Goal: Communication & Community: Answer question/provide support

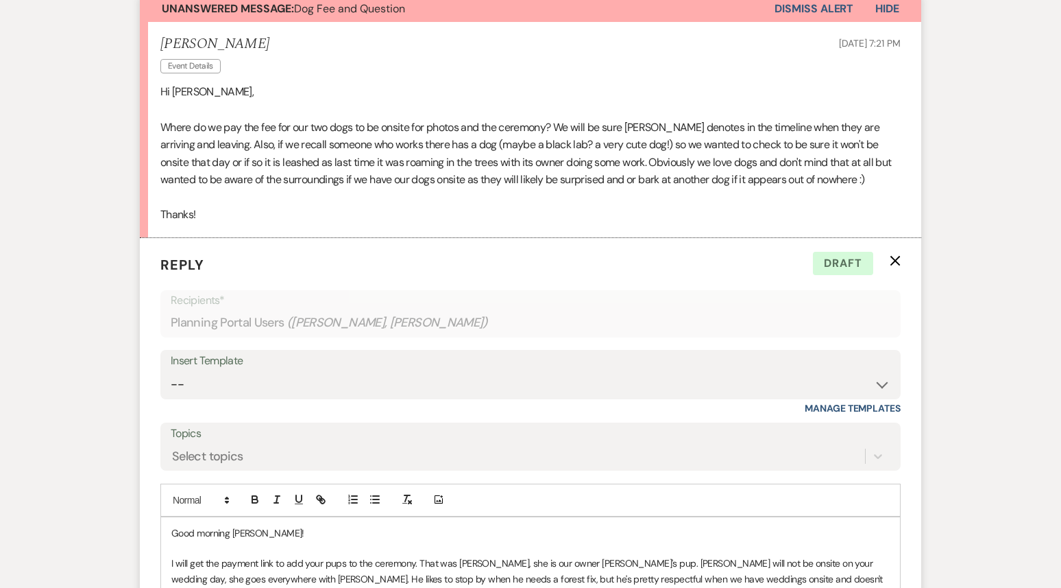
scroll to position [225, 0]
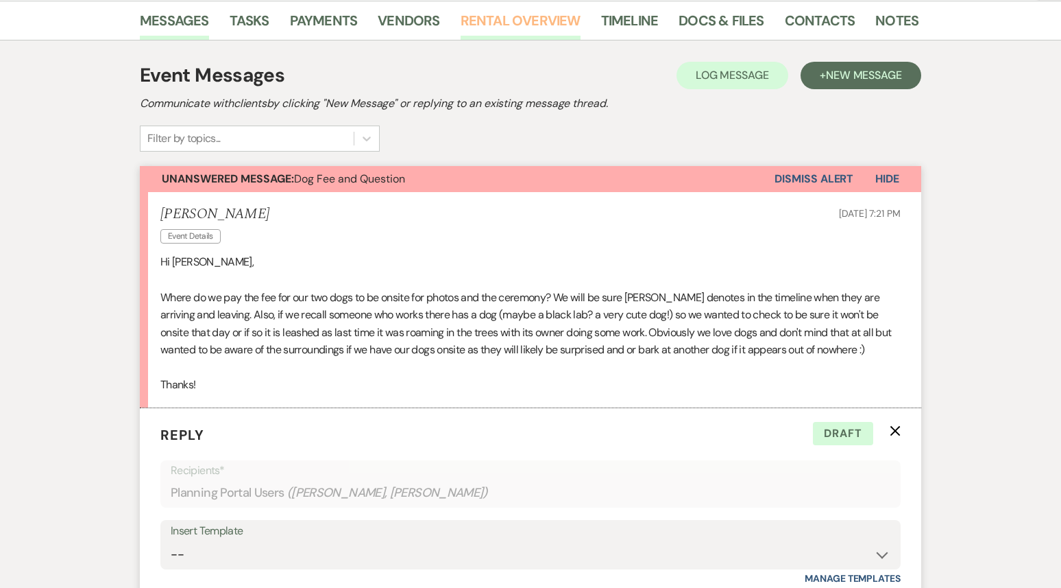
click at [514, 20] on link "Rental Overview" at bounding box center [521, 25] width 120 height 30
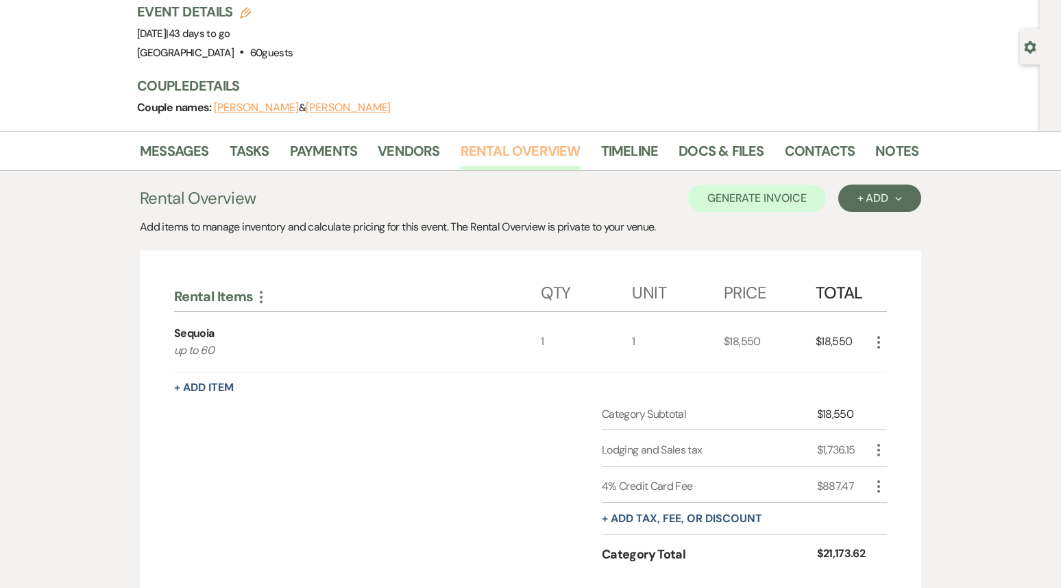
scroll to position [93, 0]
click at [311, 161] on link "Payments" at bounding box center [324, 156] width 68 height 30
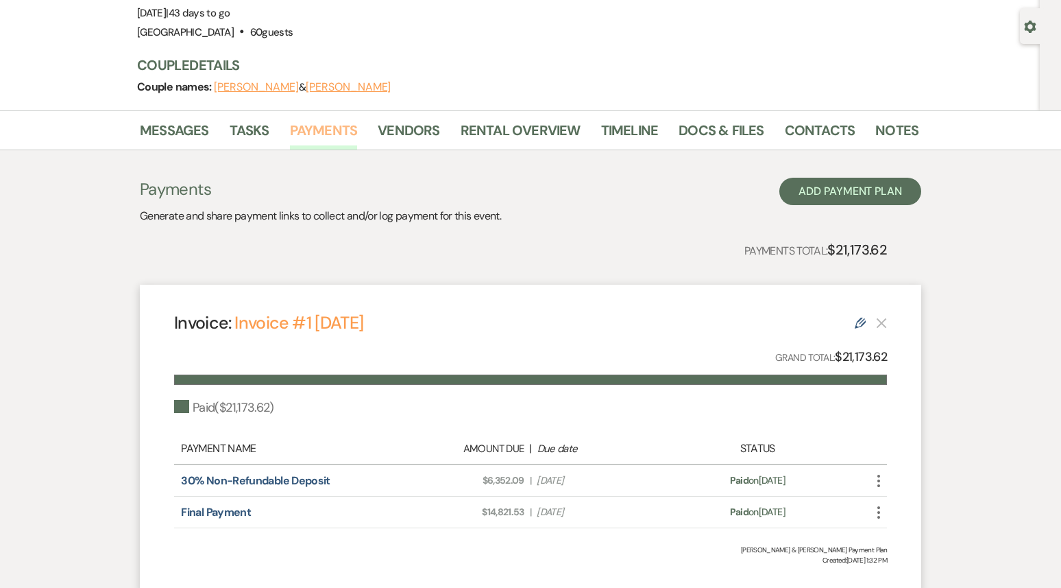
scroll to position [221, 0]
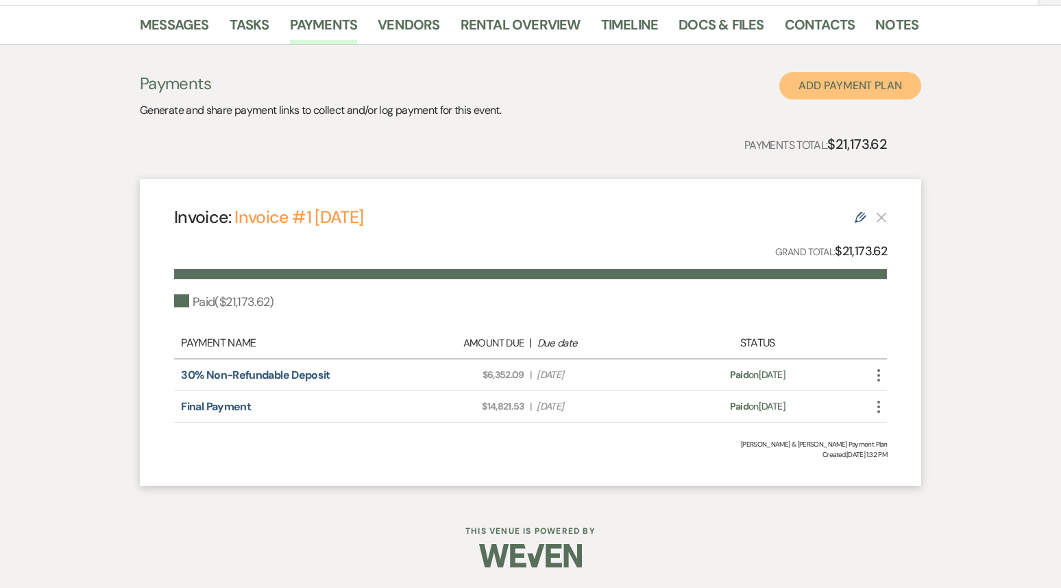
click at [830, 88] on button "Add Payment Plan" at bounding box center [851, 85] width 142 height 27
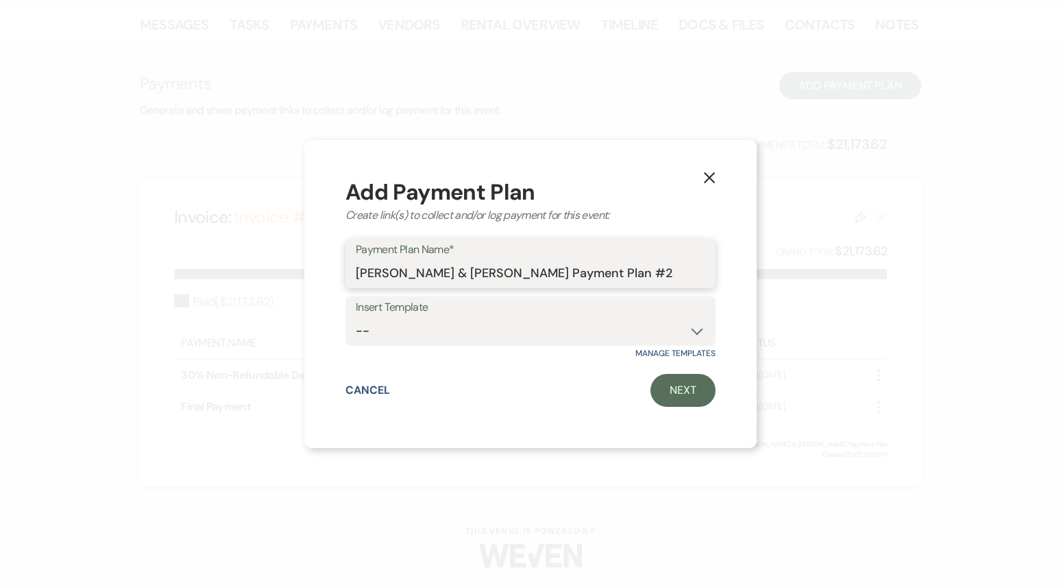
drag, startPoint x: 655, startPoint y: 272, endPoint x: 633, endPoint y: 274, distance: 22.1
click at [633, 274] on input "[PERSON_NAME] & [PERSON_NAME] Payment Plan #2" at bounding box center [531, 273] width 350 height 27
type input "[PERSON_NAME] & [PERSON_NAME] Payment Plan Pet Fee"
click at [682, 385] on link "Next" at bounding box center [683, 390] width 65 height 33
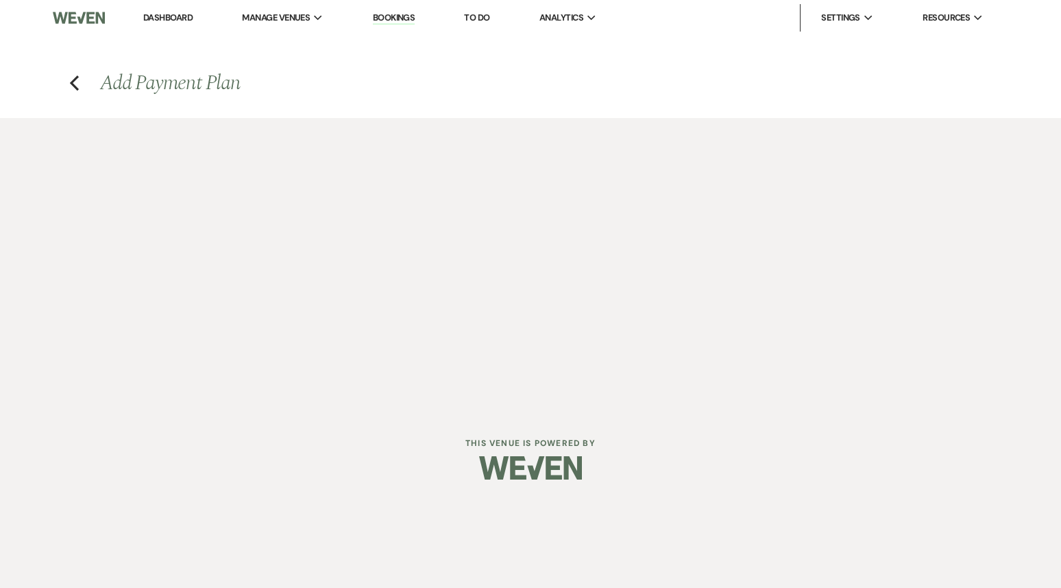
select select "2"
select select "percentage"
select select "true"
select select "client"
select select "weeks"
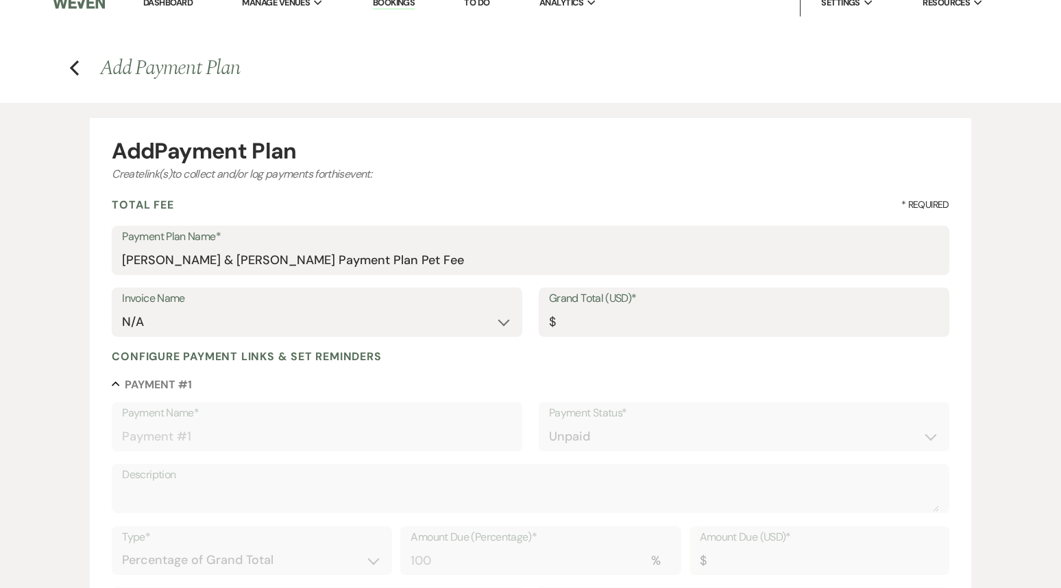
scroll to position [5, 0]
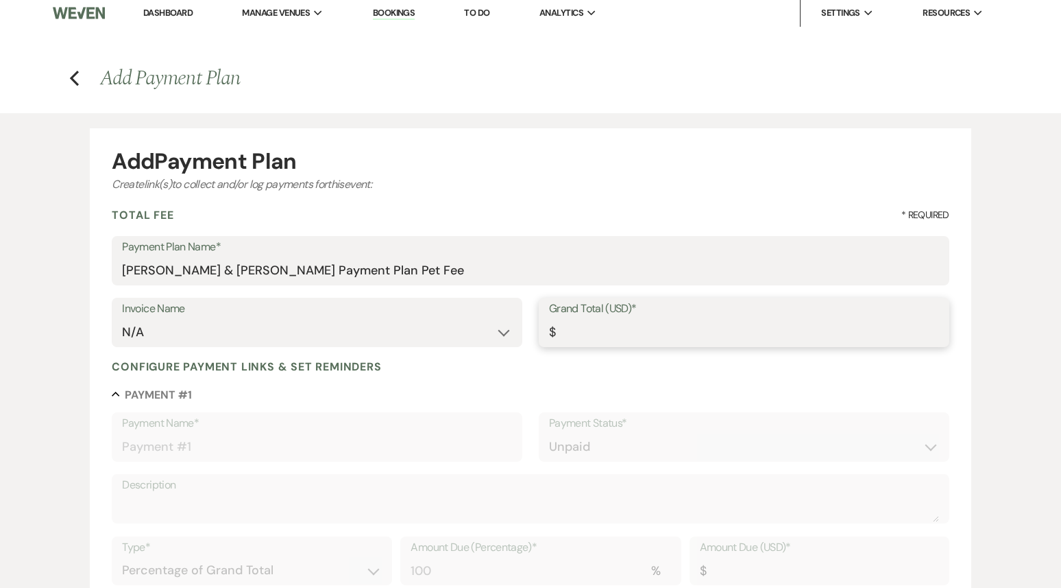
click at [581, 330] on input "Grand Total (USD)*" at bounding box center [744, 332] width 390 height 27
type input "3"
type input "3.00"
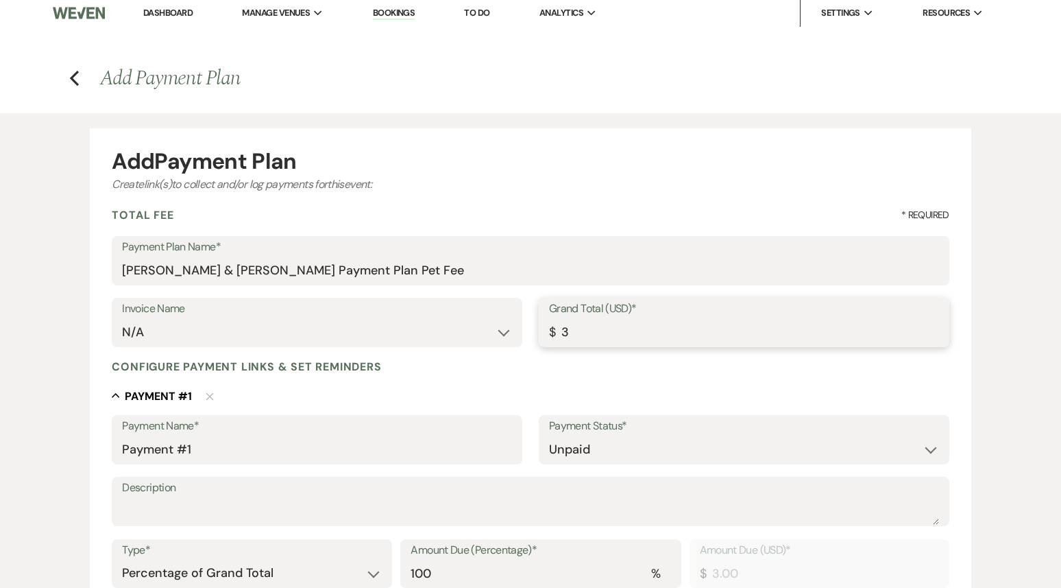
type input "32"
type input "32.00"
type input "326"
type input "326.00"
type input "326.4"
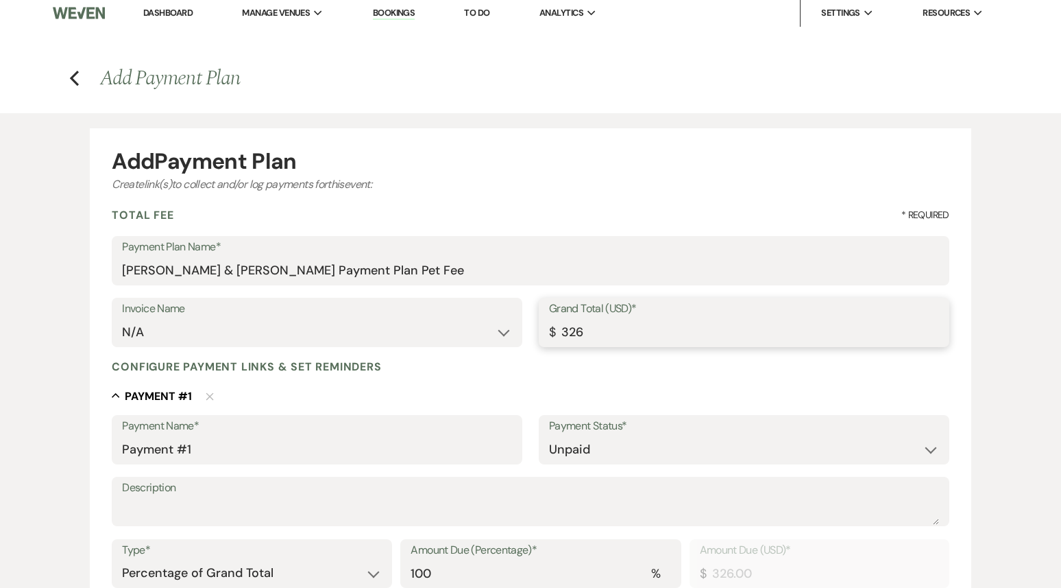
type input "326.40"
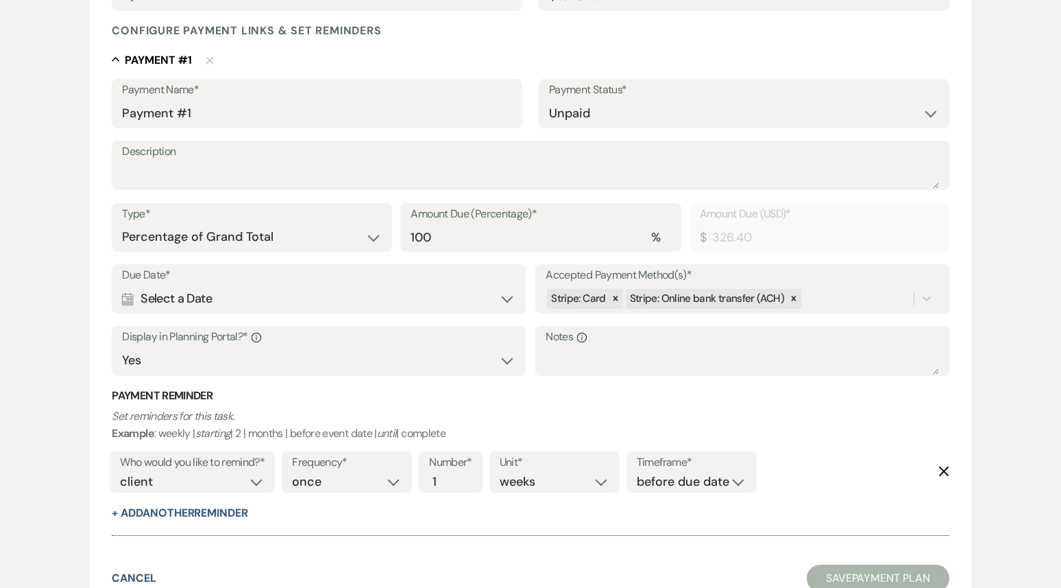
scroll to position [351, 0]
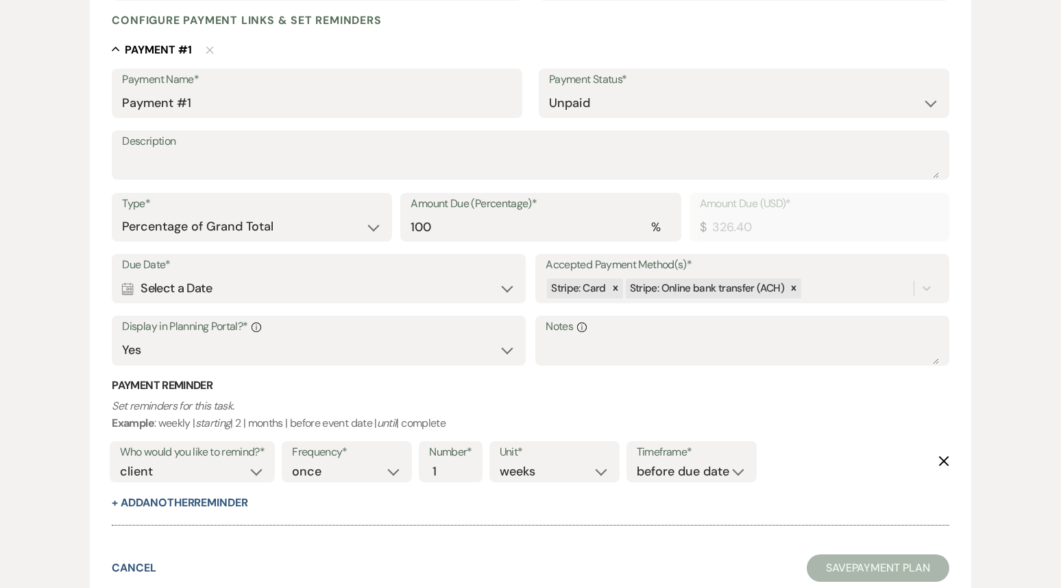
click at [121, 283] on div "Due Date* Calendar Select a Date Expand" at bounding box center [318, 278] width 413 height 49
click at [130, 285] on icon "Calendar" at bounding box center [128, 288] width 12 height 12
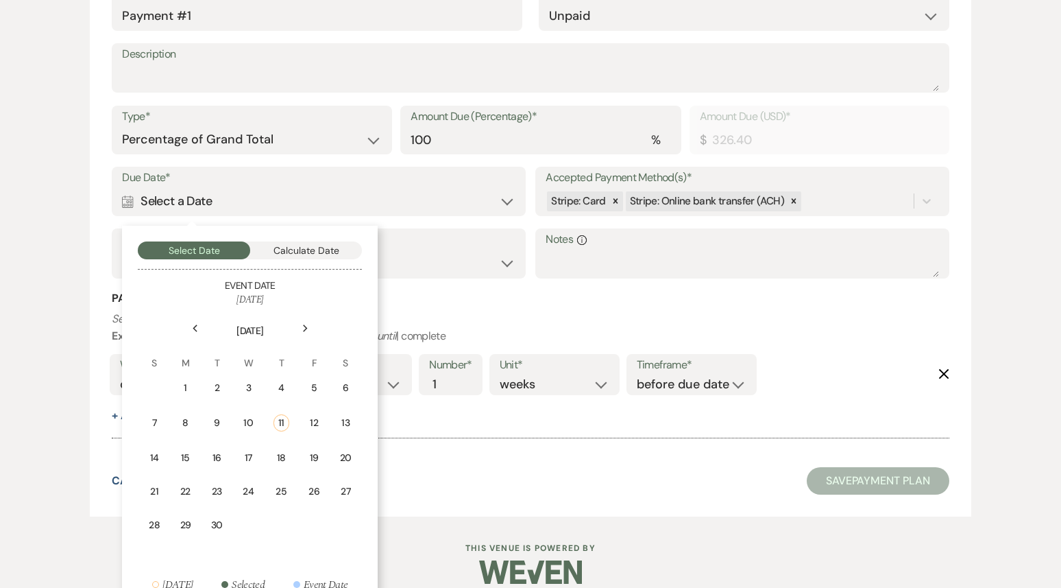
scroll to position [459, 0]
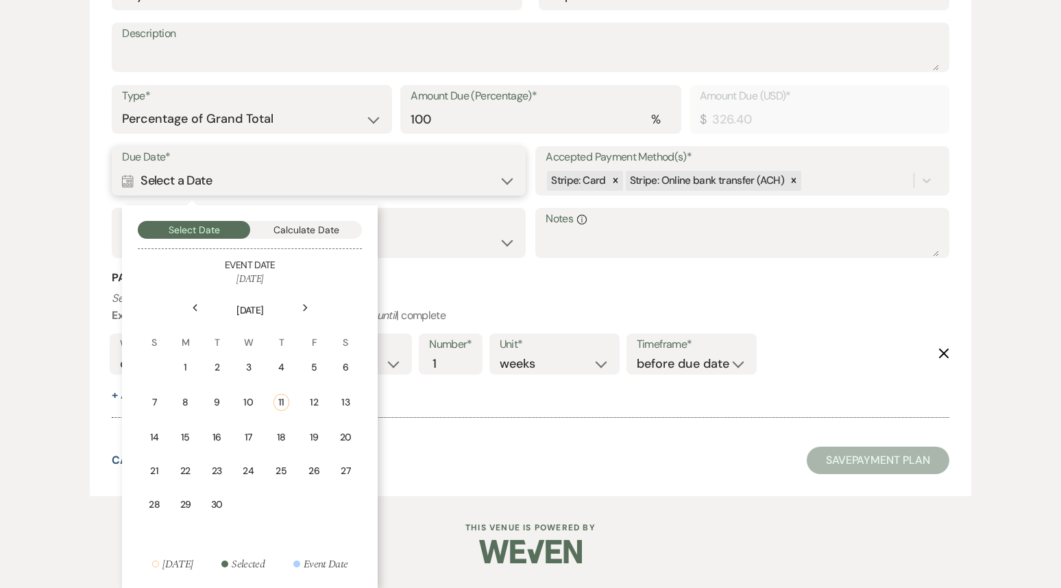
click at [313, 235] on button "Calculate Date" at bounding box center [306, 230] width 112 height 18
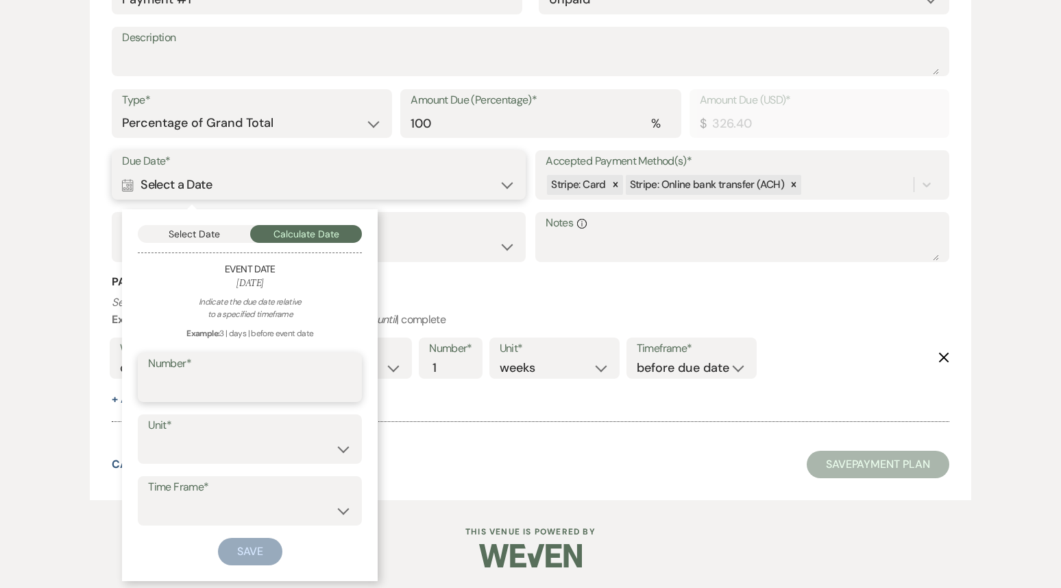
click at [207, 385] on input "Number*" at bounding box center [250, 387] width 204 height 27
type input "6"
click at [176, 443] on select "days weeks months" at bounding box center [250, 448] width 204 height 27
select select "week"
click at [148, 435] on select "days weeks months" at bounding box center [250, 448] width 204 height 27
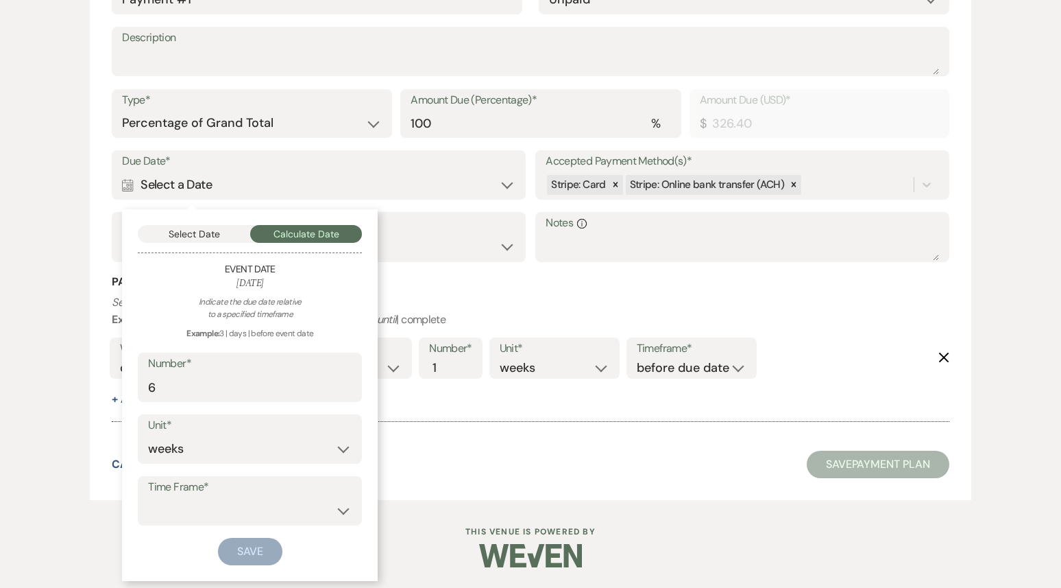
click at [186, 492] on label "Time Frame*" at bounding box center [250, 487] width 204 height 20
click at [186, 514] on select "before event date after event date after event is booked after [DATE] date" at bounding box center [250, 510] width 204 height 27
click at [148, 497] on select "before event date after event date after event is booked after [DATE] date" at bounding box center [250, 510] width 204 height 27
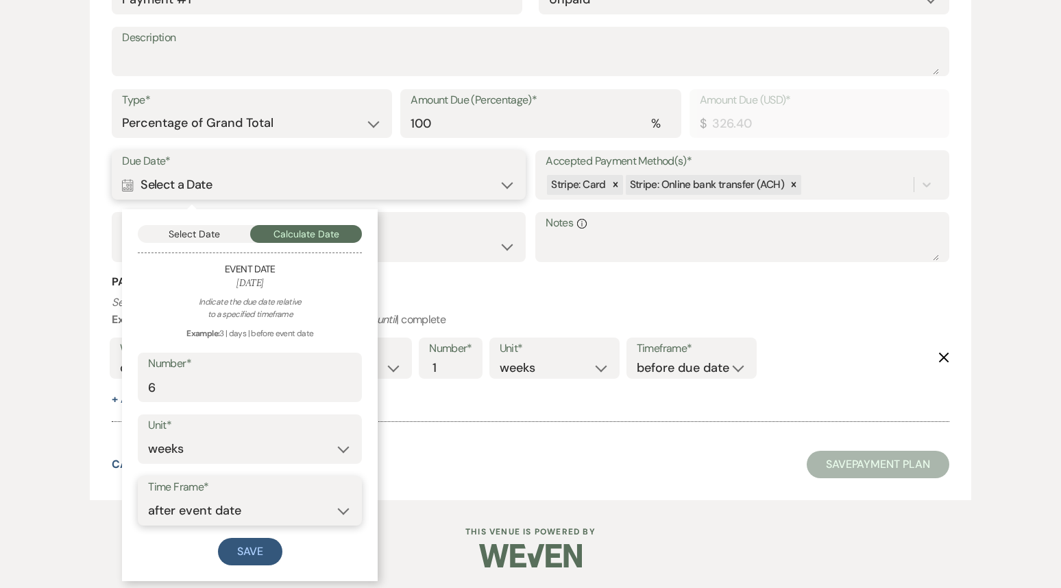
click at [188, 509] on select "before event date after event date after event is booked after [DATE] date" at bounding box center [250, 510] width 204 height 27
select select "beforeEventDate"
click at [148, 497] on select "before event date after event date after event is booked after [DATE] date" at bounding box center [250, 510] width 204 height 27
click at [235, 555] on button "Save" at bounding box center [250, 551] width 64 height 27
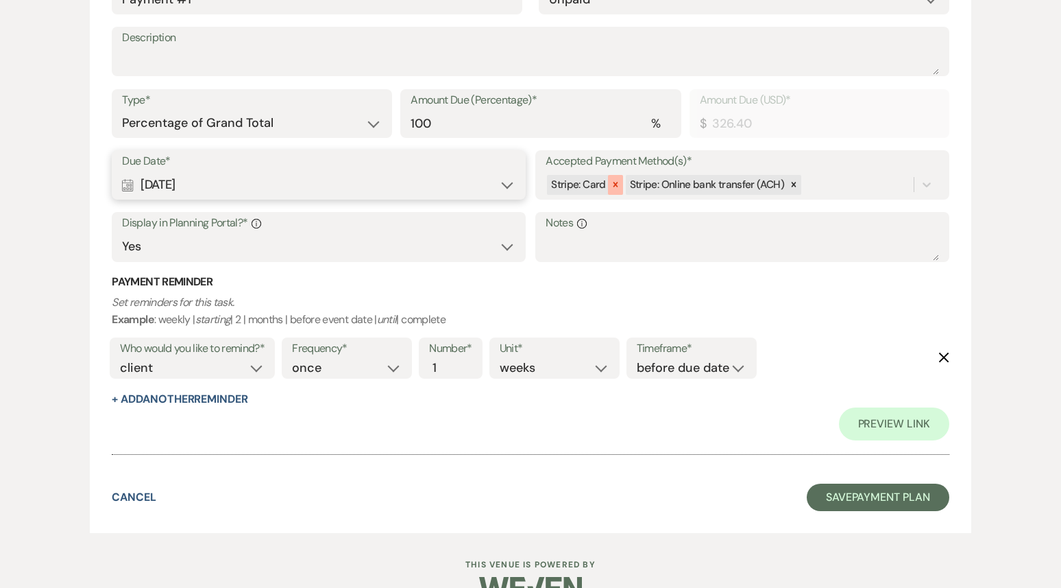
click at [613, 186] on icon at bounding box center [615, 184] width 5 height 5
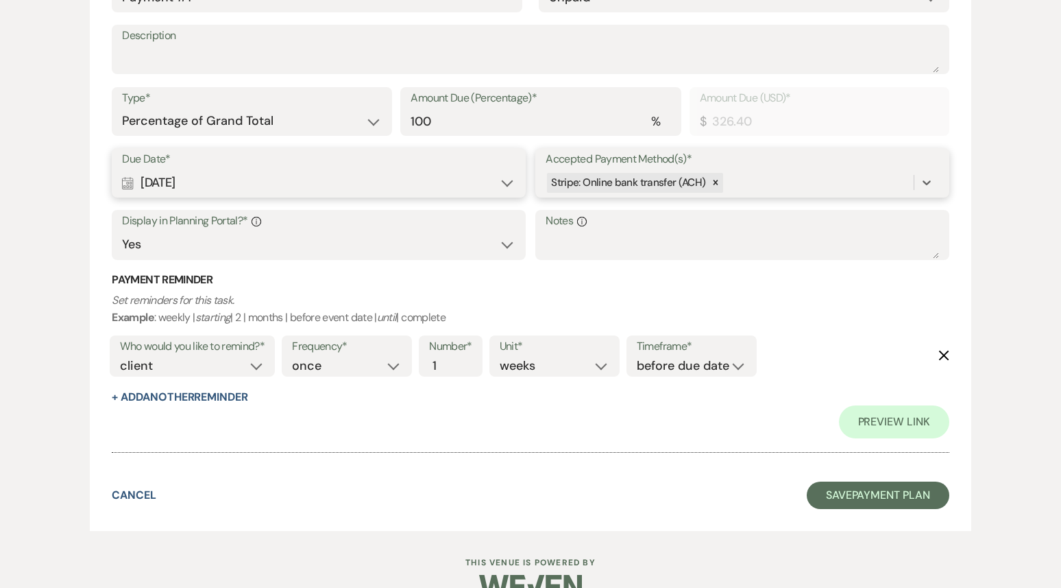
scroll to position [487, 0]
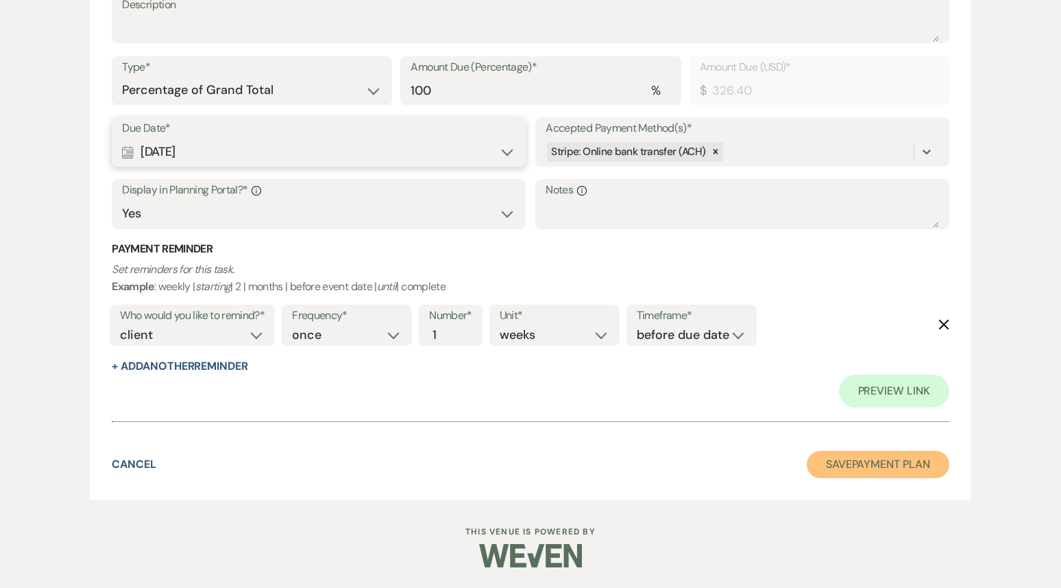
click at [845, 467] on button "Save Payment Plan" at bounding box center [878, 463] width 143 height 27
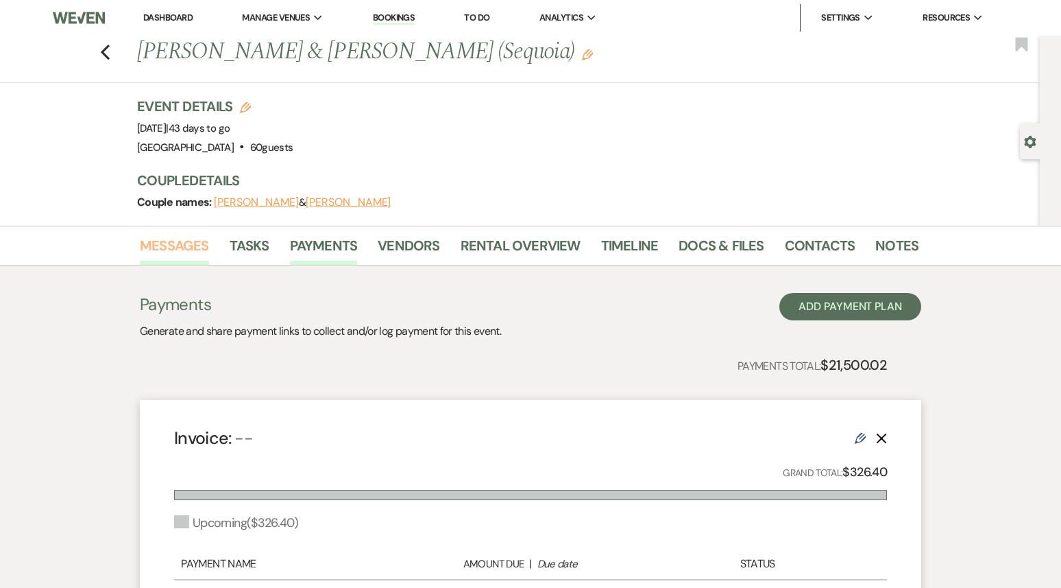
click at [176, 245] on link "Messages" at bounding box center [174, 249] width 69 height 30
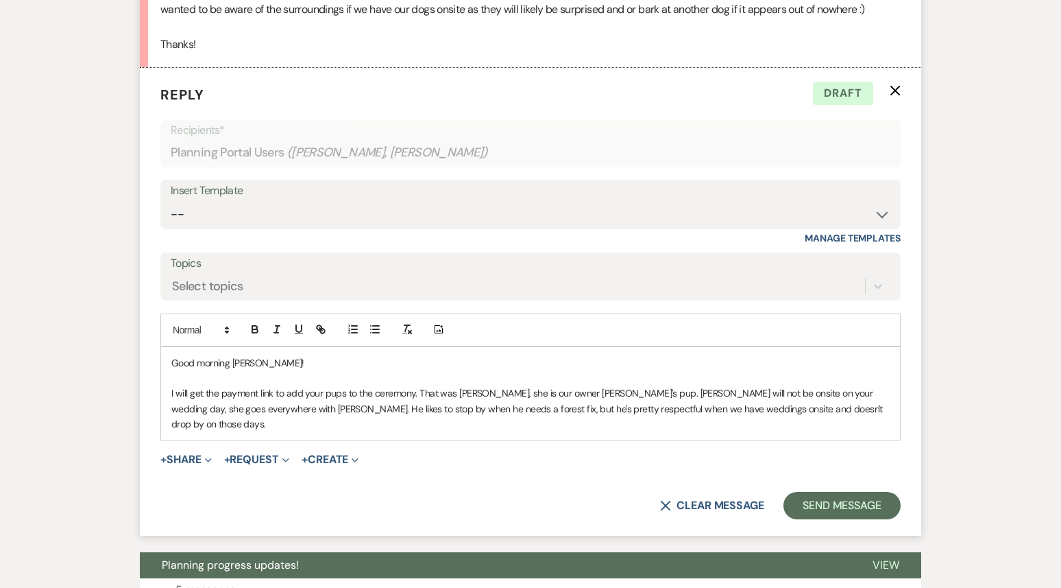
scroll to position [565, 0]
click at [269, 454] on button "+ Request Expand" at bounding box center [256, 459] width 65 height 11
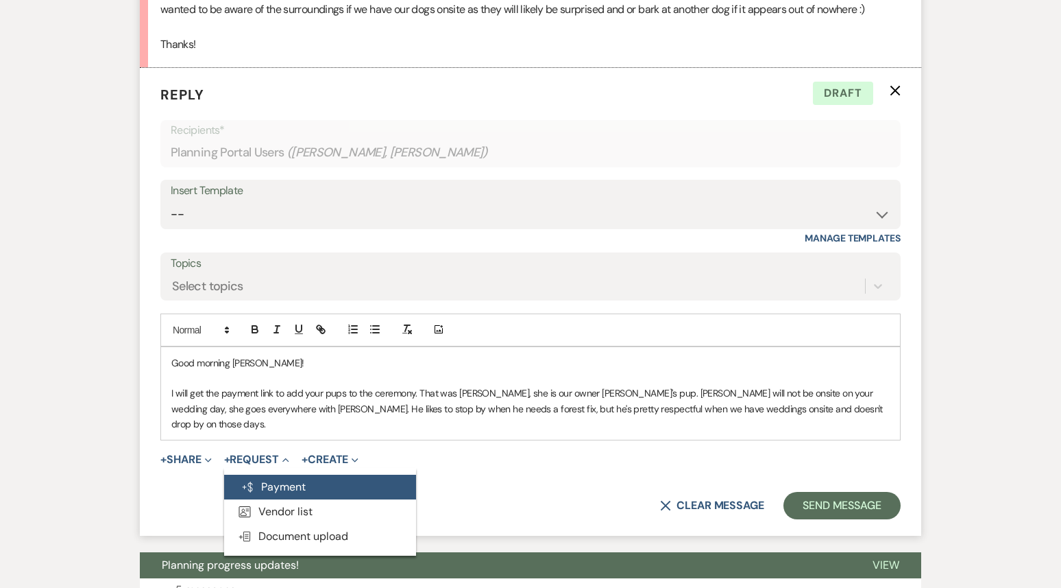
click at [279, 474] on button "Generate Payment Payment" at bounding box center [320, 486] width 192 height 25
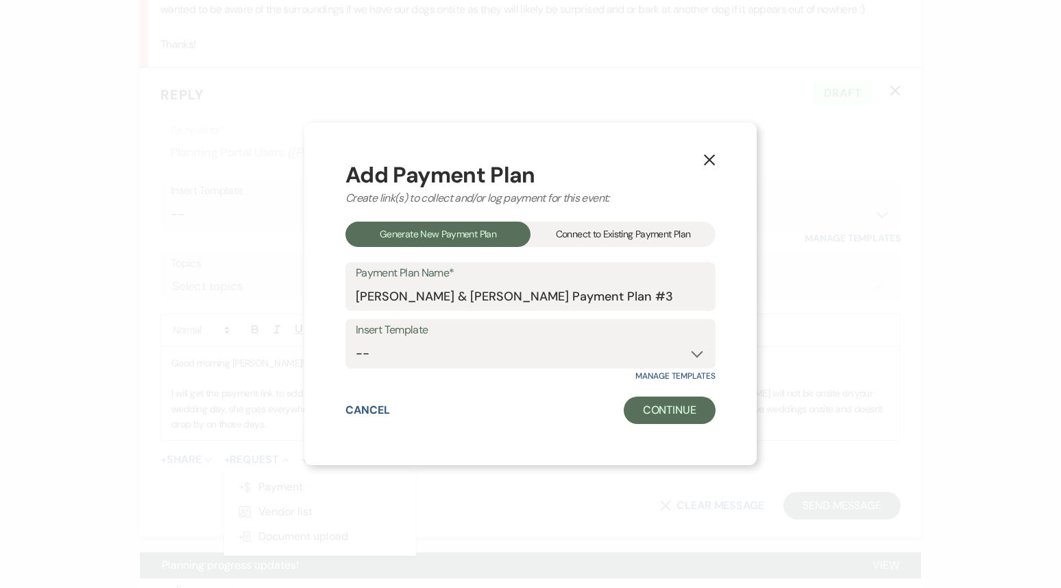
click at [614, 239] on div "Connect to Existing Payment Plan" at bounding box center [623, 233] width 185 height 25
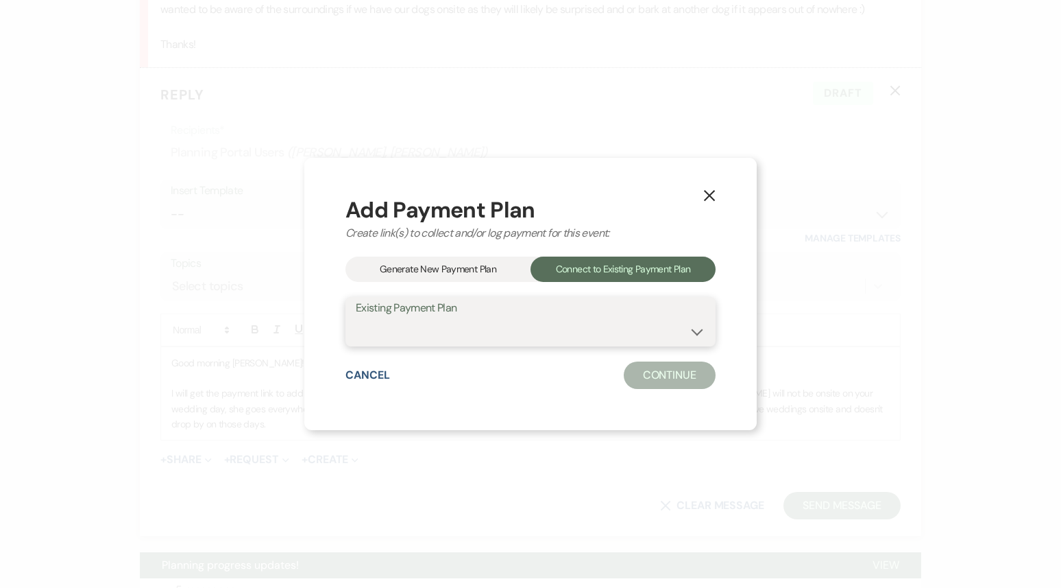
click at [531, 337] on select "[PERSON_NAME] & [PERSON_NAME] Payment Plan Pet Fee [PERSON_NAME] & [PERSON_NAME…" at bounding box center [531, 331] width 350 height 27
select select "25352"
click at [356, 318] on select "[PERSON_NAME] & [PERSON_NAME] Payment Plan Pet Fee [PERSON_NAME] & [PERSON_NAME…" at bounding box center [531, 331] width 350 height 27
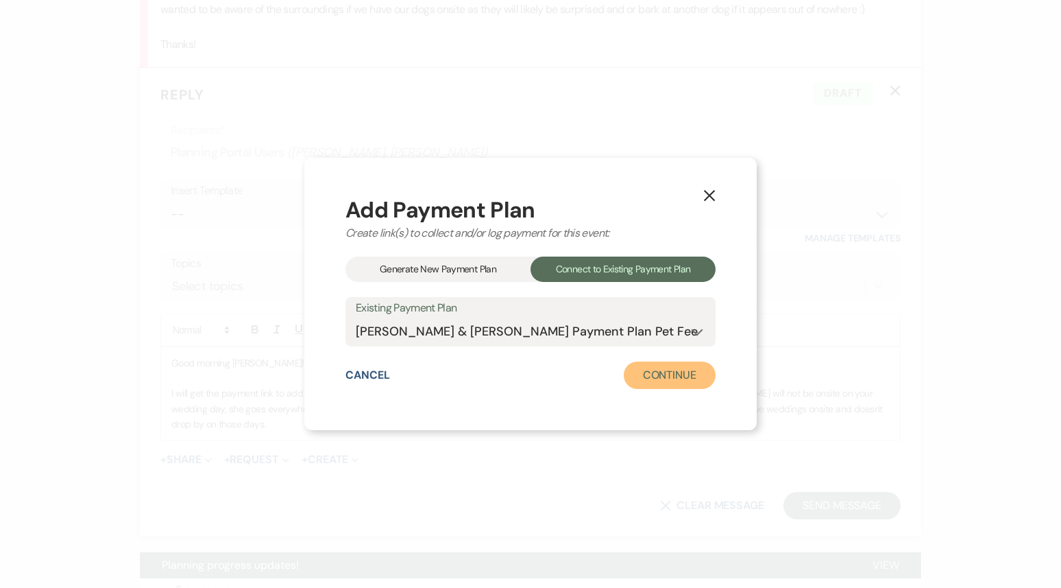
click at [682, 379] on button "Continue" at bounding box center [670, 374] width 92 height 27
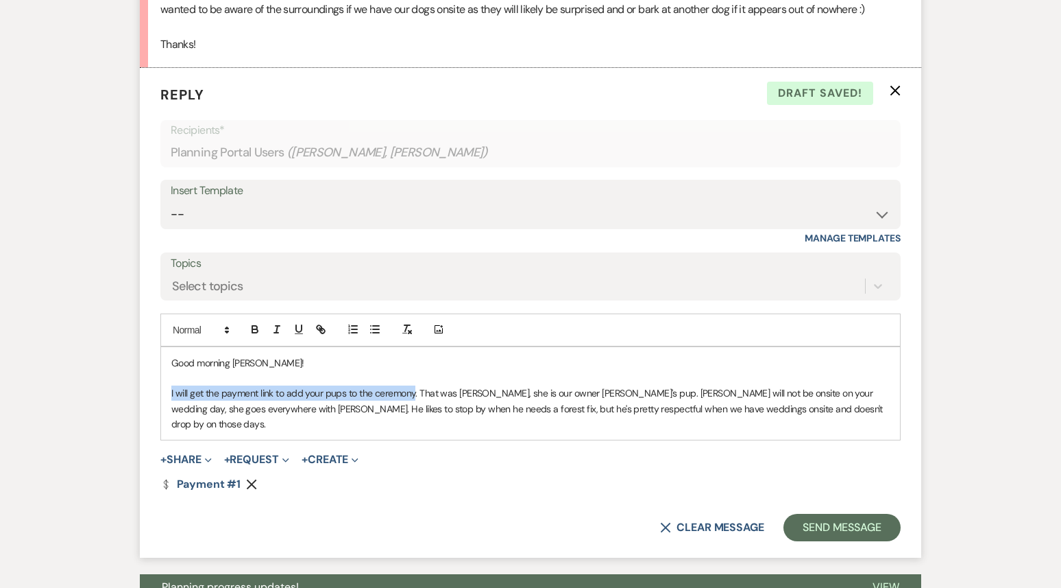
drag, startPoint x: 414, startPoint y: 391, endPoint x: 167, endPoint y: 388, distance: 246.8
click at [167, 388] on div "Good morning [PERSON_NAME]! I will get the payment link to add your pups to the…" at bounding box center [530, 393] width 739 height 93
drag, startPoint x: 392, startPoint y: 392, endPoint x: 354, endPoint y: 394, distance: 37.8
click at [354, 394] on p "Below is the link for you pet in ceremony fee. That was [PERSON_NAME], she is o…" at bounding box center [530, 408] width 719 height 46
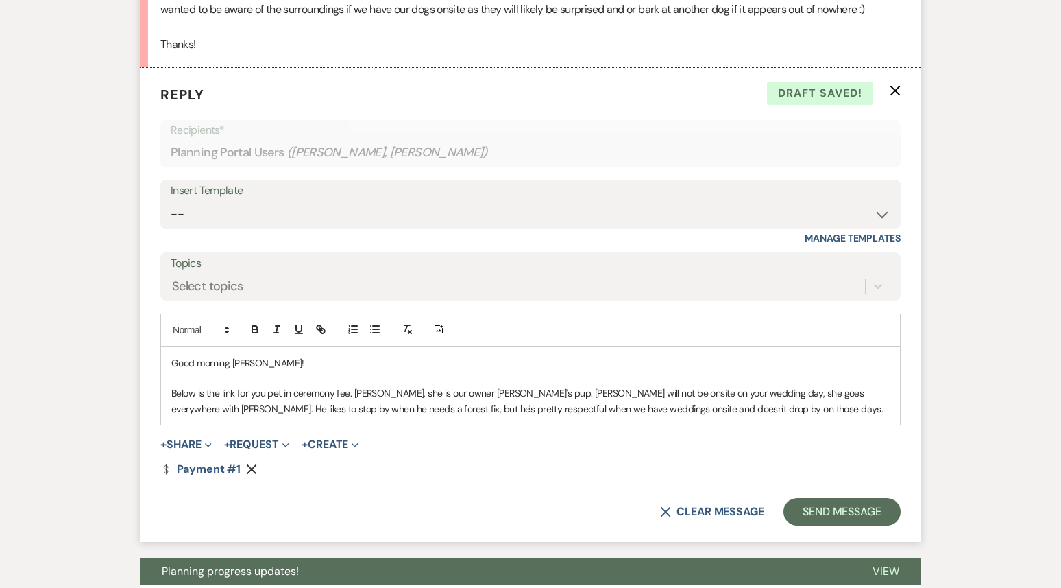
click at [370, 394] on p "Below is the link for you pet in ceremony fee. [PERSON_NAME], she is our owner …" at bounding box center [530, 400] width 719 height 31
click at [668, 405] on p "Below is the link for you pet in ceremony fee. [PERSON_NAME], she is our owner …" at bounding box center [530, 400] width 719 height 31
click at [355, 391] on p "Below is the link for you pet in ceremony fee. [PERSON_NAME], she is our owner …" at bounding box center [530, 400] width 719 height 31
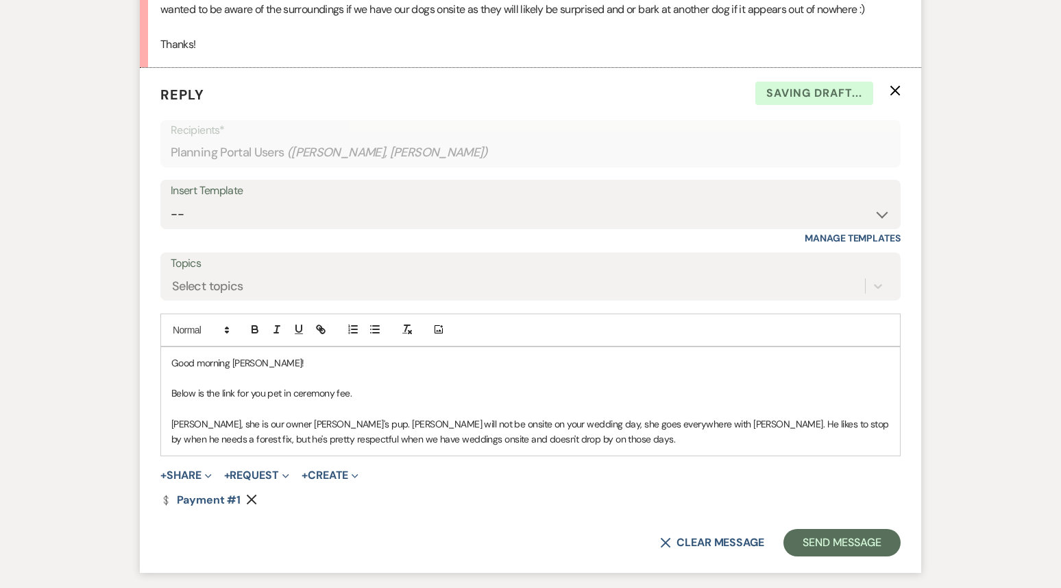
click at [501, 440] on p "[PERSON_NAME], she is our owner [PERSON_NAME]'s pup. [PERSON_NAME] will not be …" at bounding box center [530, 431] width 719 height 31
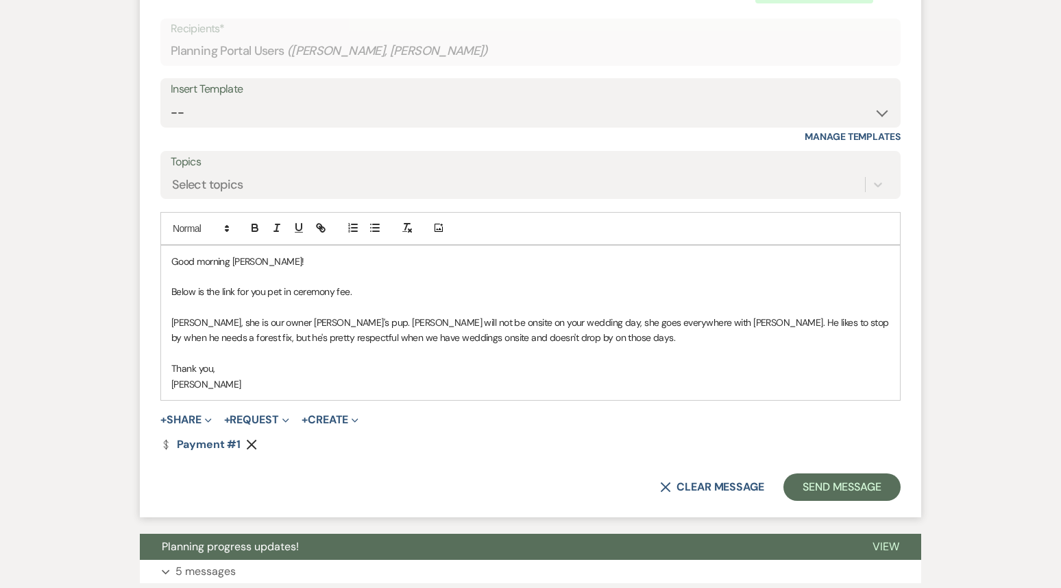
scroll to position [668, 0]
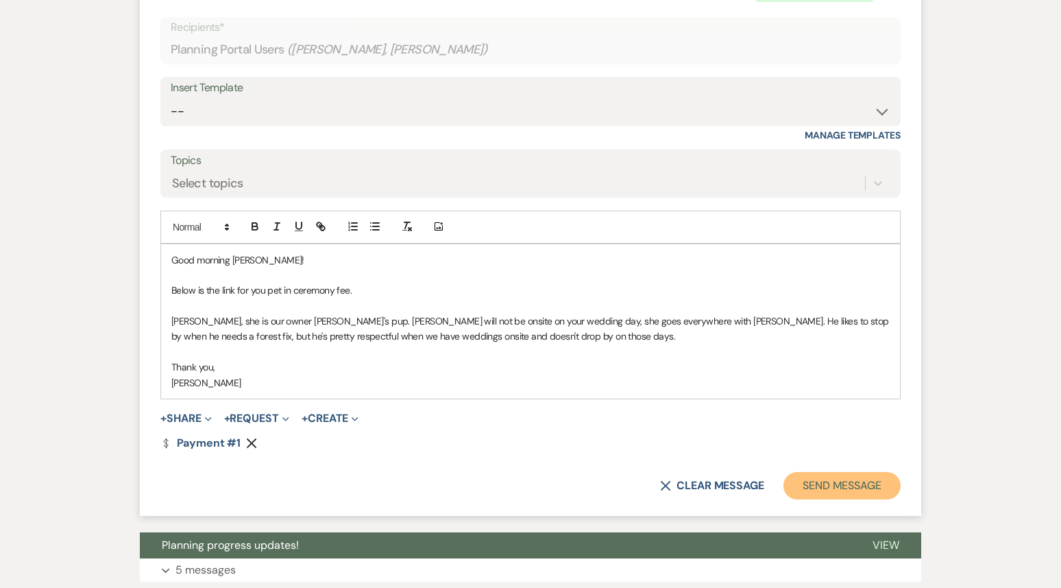
click at [823, 483] on button "Send Message" at bounding box center [842, 485] width 117 height 27
click at [834, 472] on button "Send Message" at bounding box center [842, 485] width 117 height 27
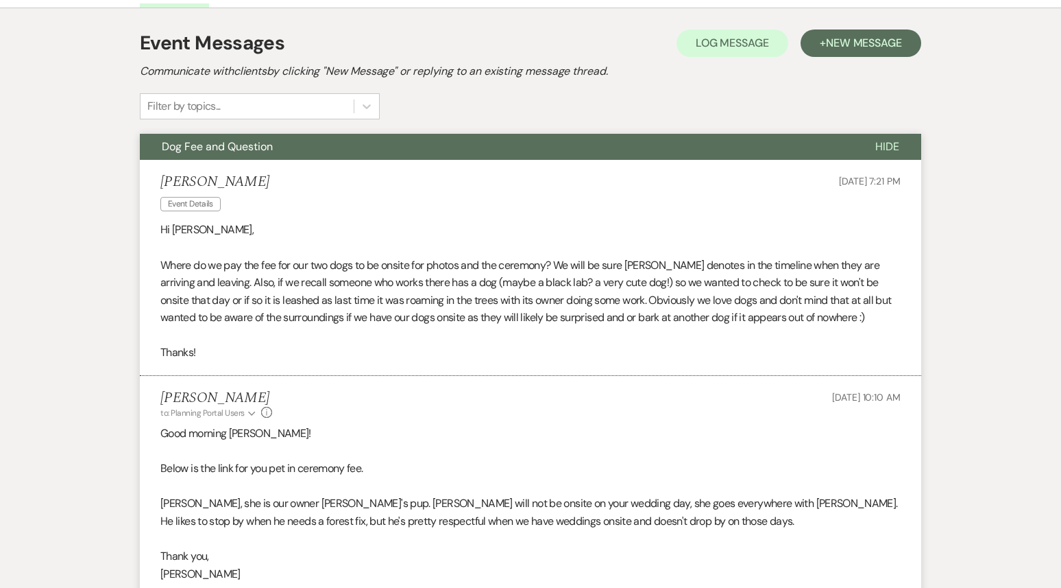
scroll to position [0, 0]
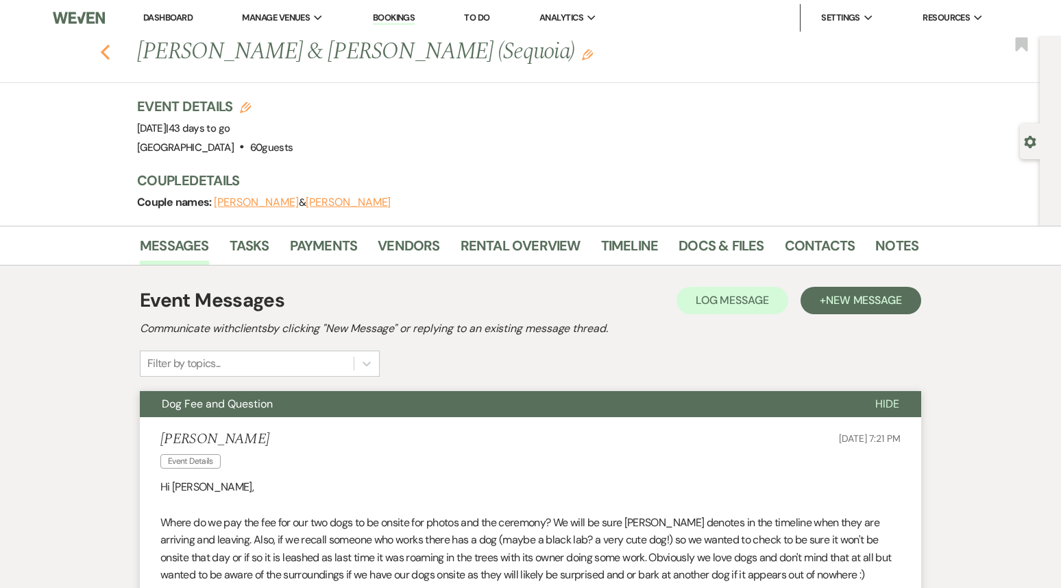
click at [109, 50] on icon "Previous" at bounding box center [105, 52] width 10 height 16
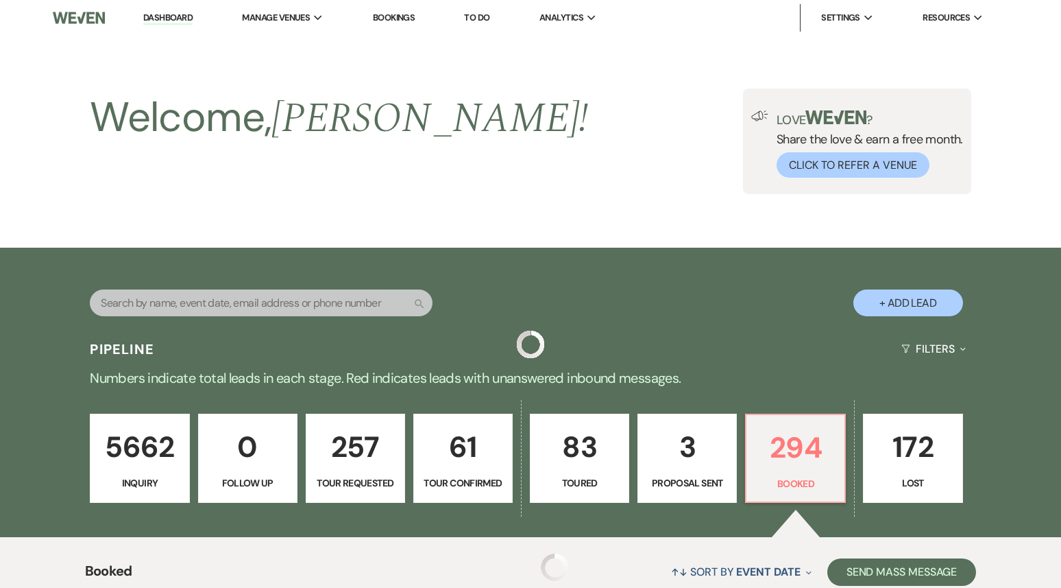
scroll to position [463, 0]
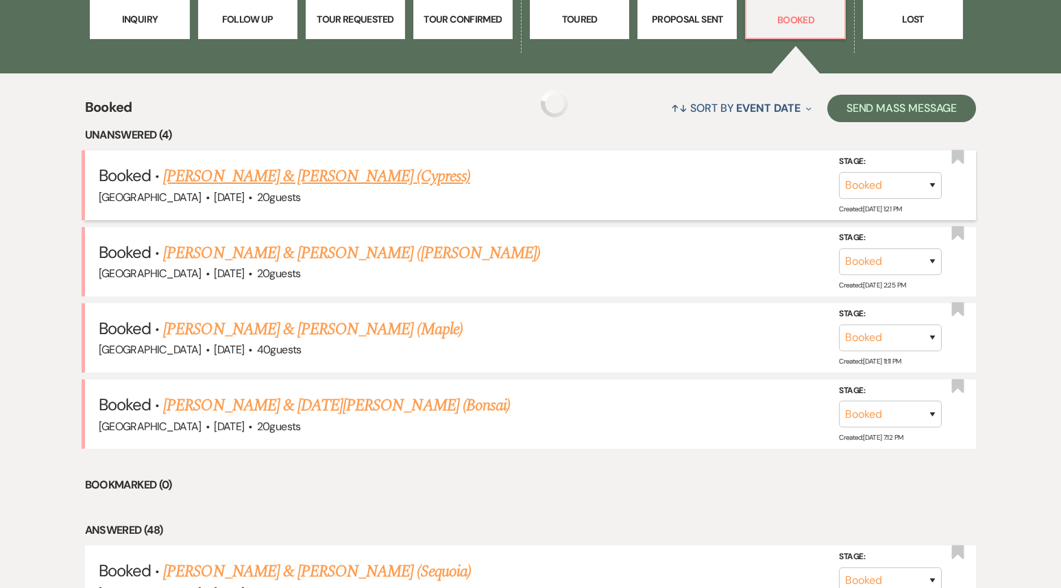
click at [390, 177] on link "[PERSON_NAME] & [PERSON_NAME] (Cypress)" at bounding box center [316, 176] width 307 height 25
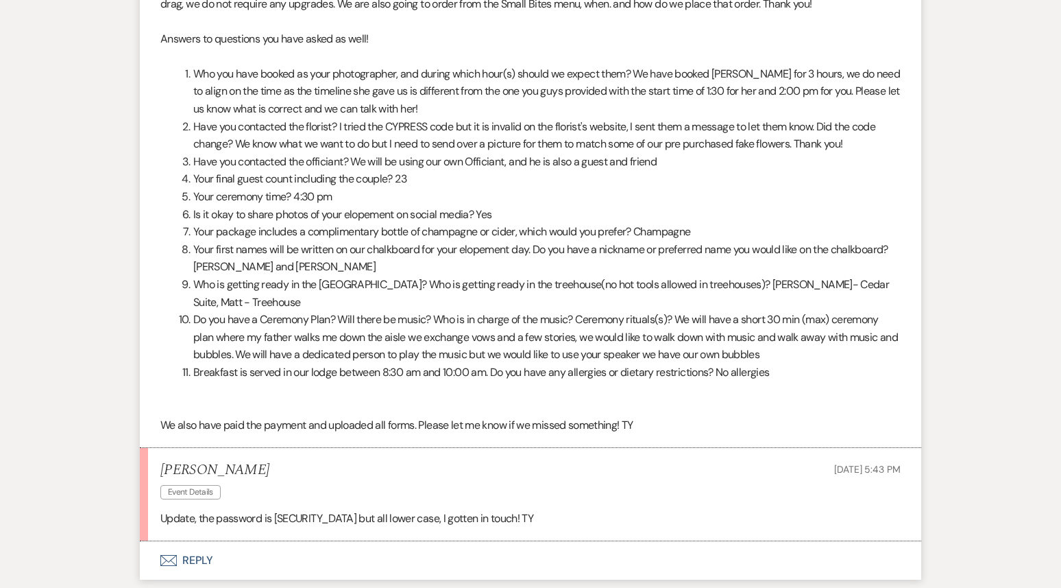
scroll to position [536, 0]
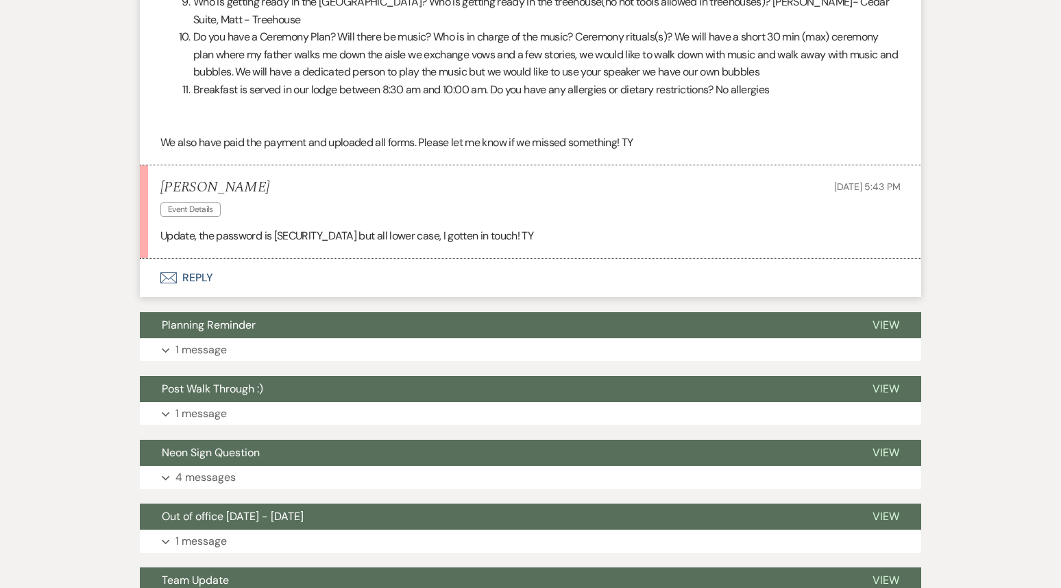
click at [239, 285] on button "Envelope Reply" at bounding box center [531, 277] width 782 height 38
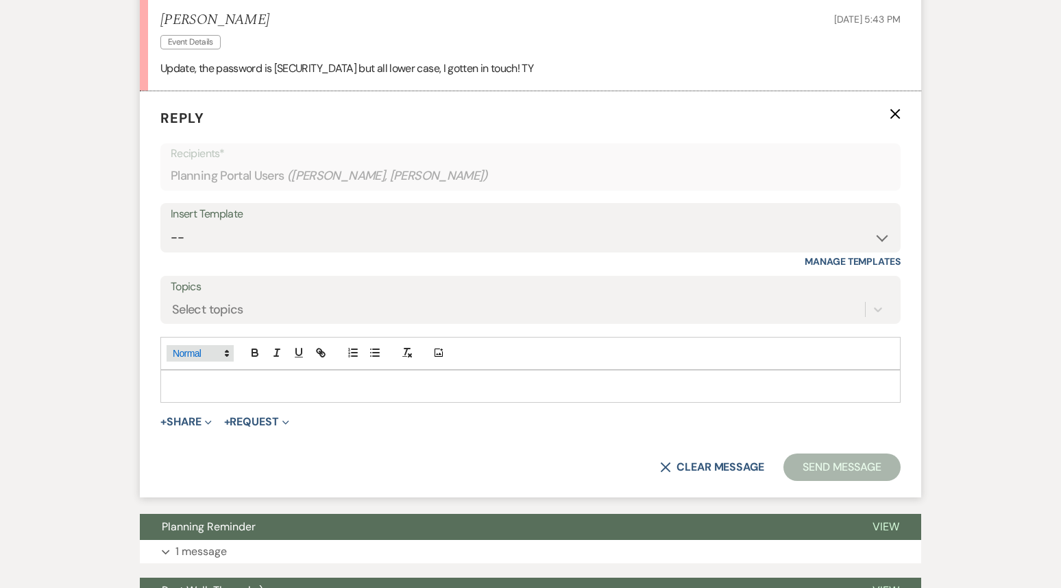
scroll to position [988, 0]
click at [216, 380] on p at bounding box center [530, 385] width 719 height 15
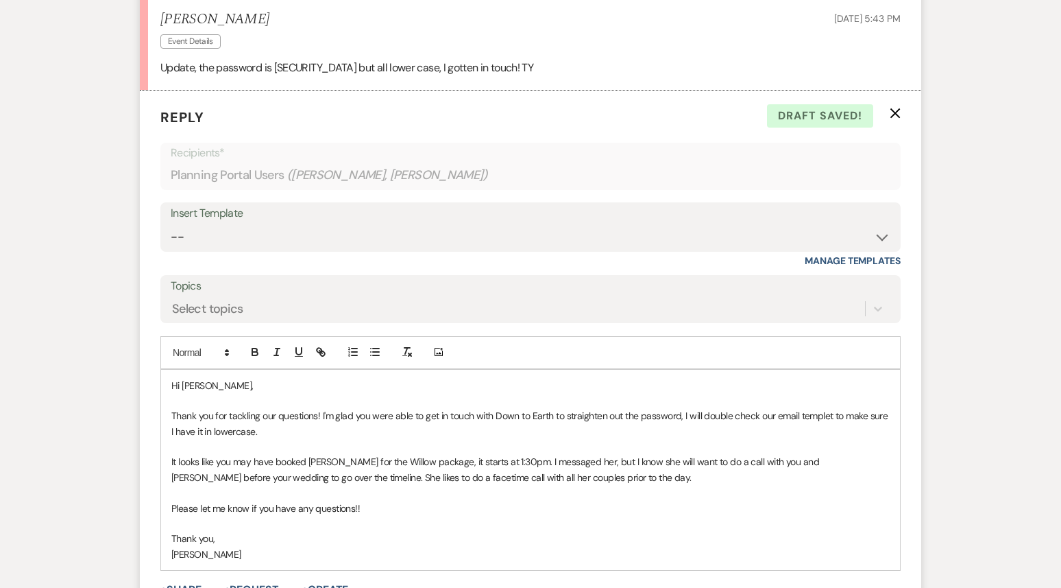
click at [319, 415] on p "Thank you for tackling our questions! I'm glad you were able to get in touch wi…" at bounding box center [530, 423] width 719 height 31
click at [271, 429] on p "Thank you for tackling our questions. I'm glad you were able to get in touch wi…" at bounding box center [530, 423] width 719 height 31
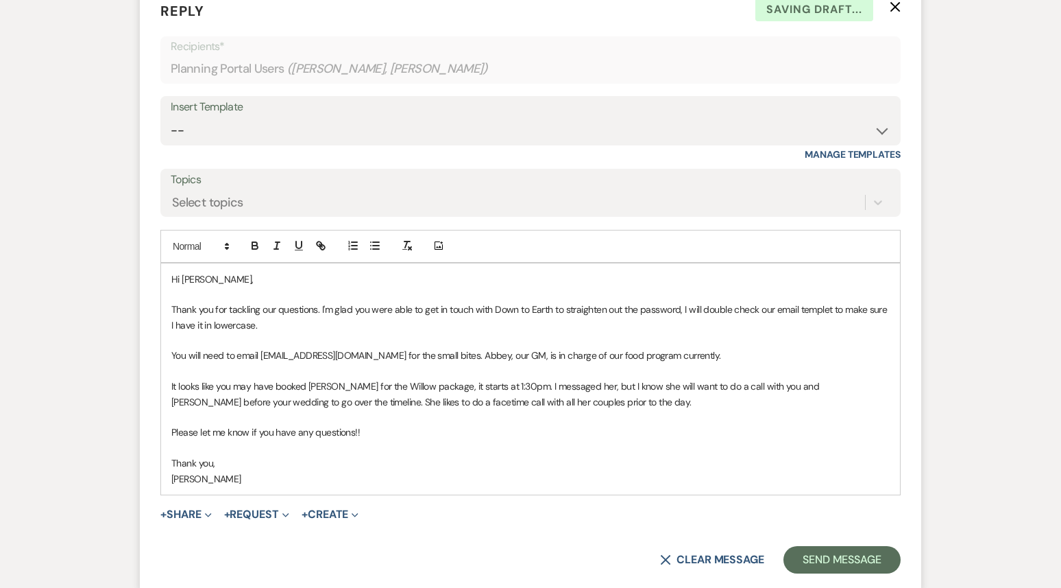
scroll to position [1105, 0]
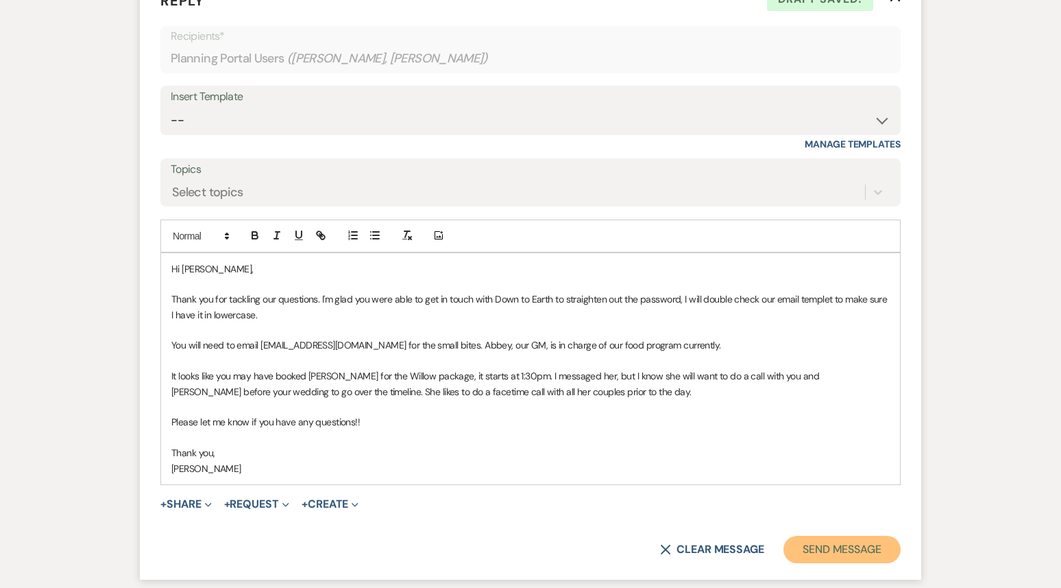
click at [848, 545] on button "Send Message" at bounding box center [842, 548] width 117 height 27
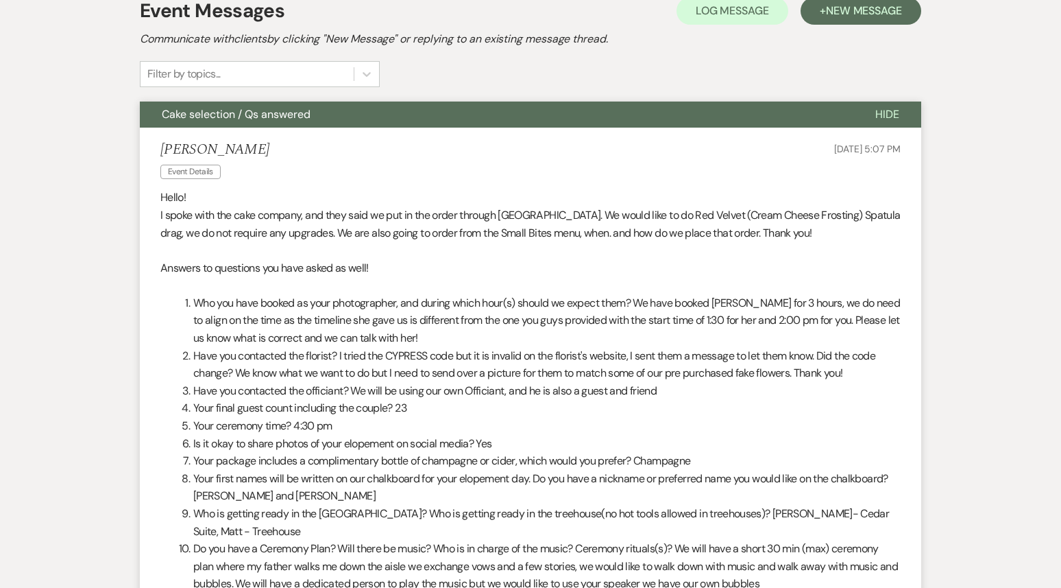
scroll to position [0, 0]
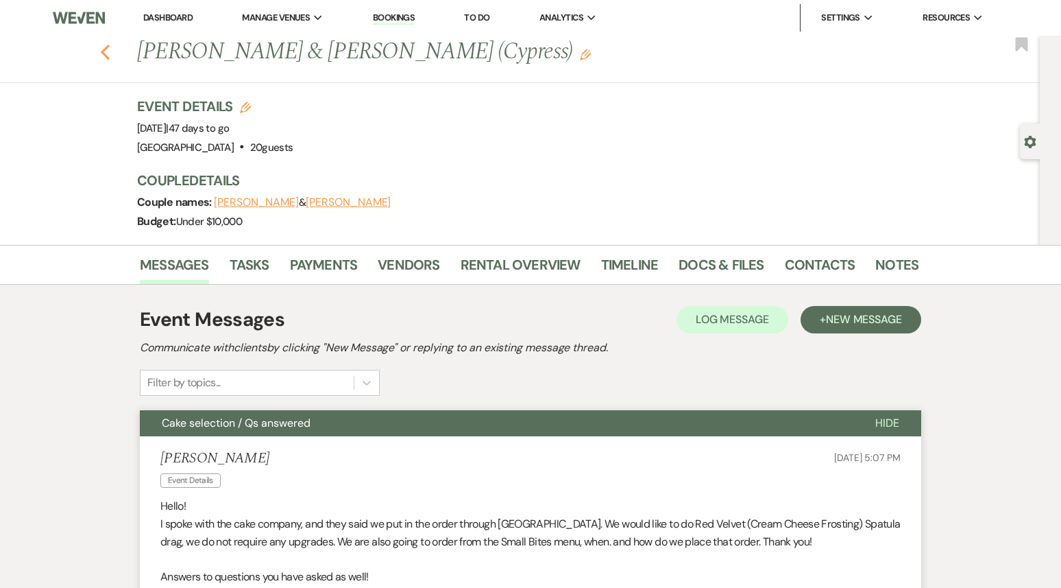
click at [101, 55] on icon "Previous" at bounding box center [105, 52] width 10 height 16
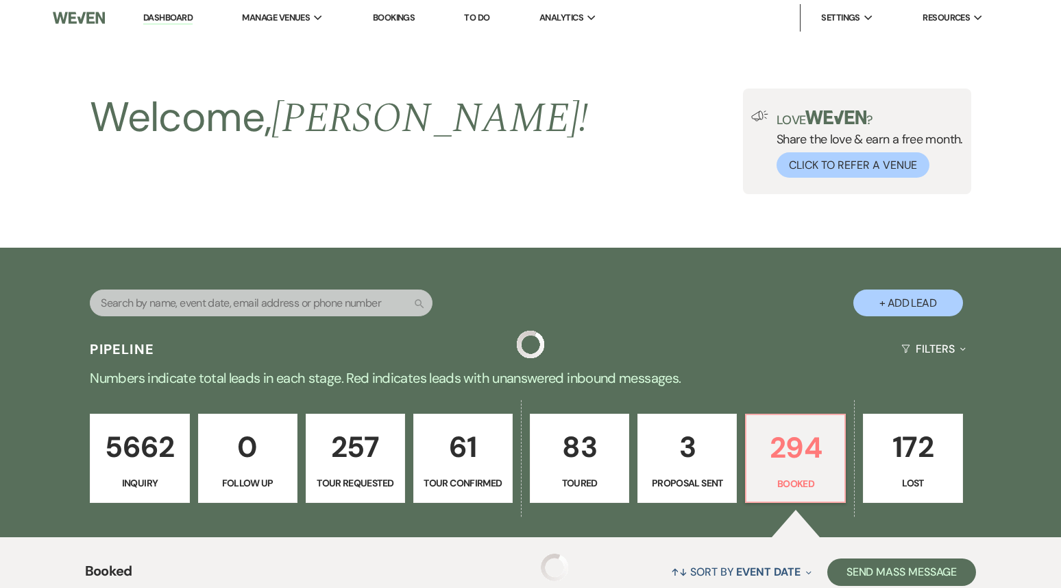
scroll to position [463, 0]
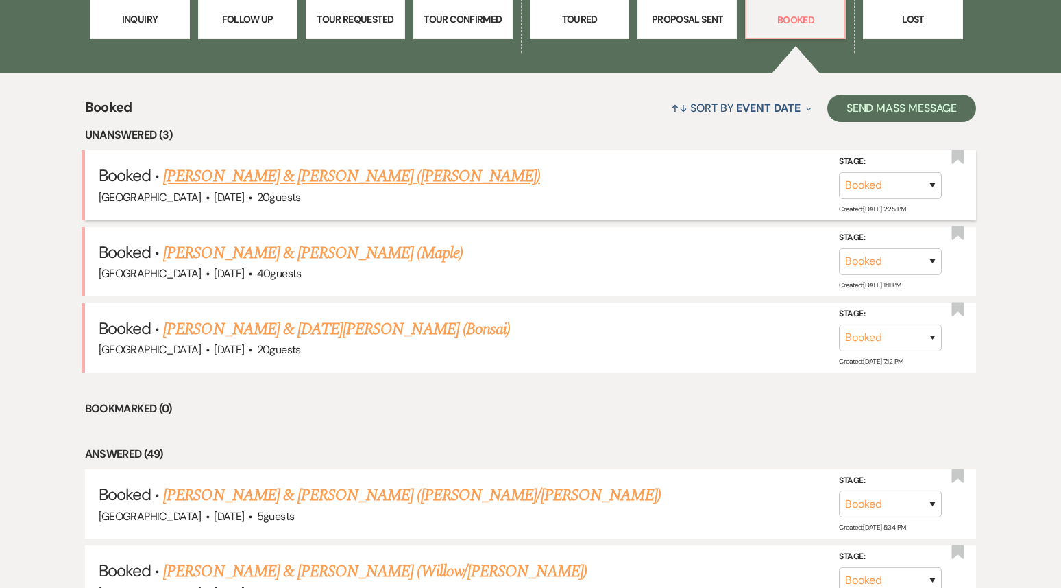
click at [313, 181] on link "[PERSON_NAME] & [PERSON_NAME] ([PERSON_NAME])" at bounding box center [351, 176] width 377 height 25
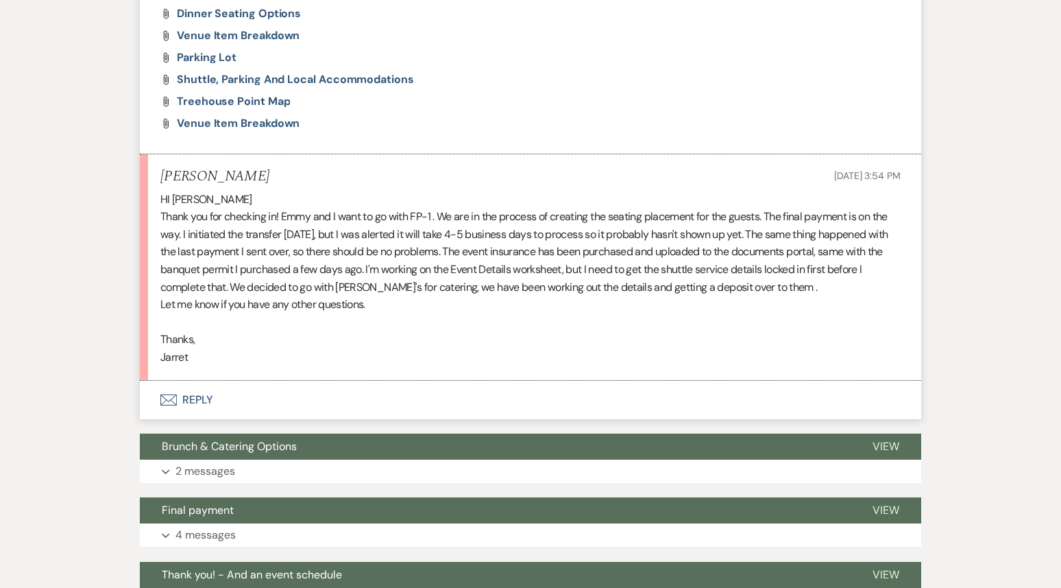
scroll to position [1203, 0]
click at [370, 405] on button "Envelope Reply" at bounding box center [531, 400] width 782 height 38
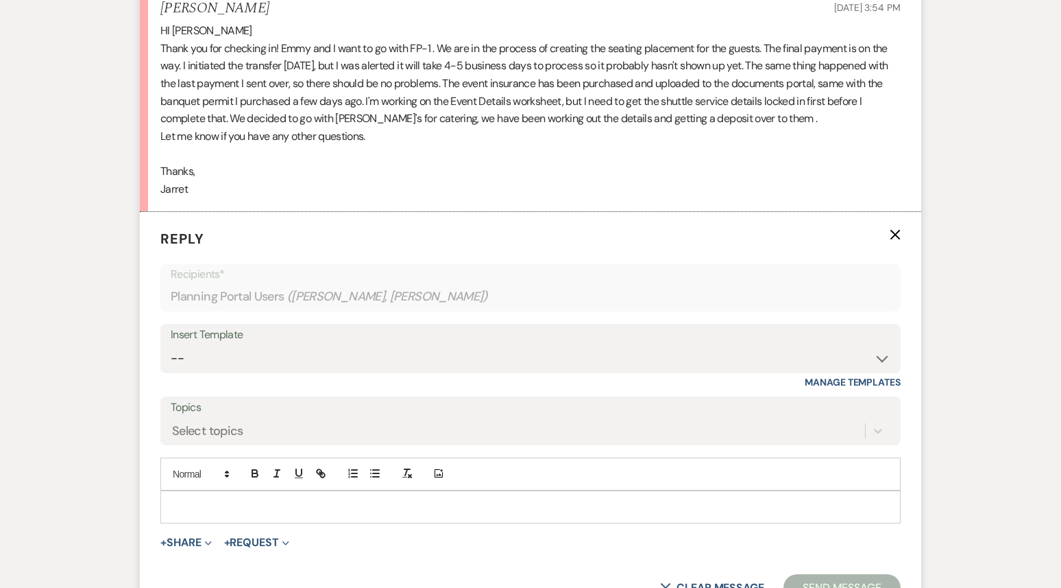
scroll to position [1375, 0]
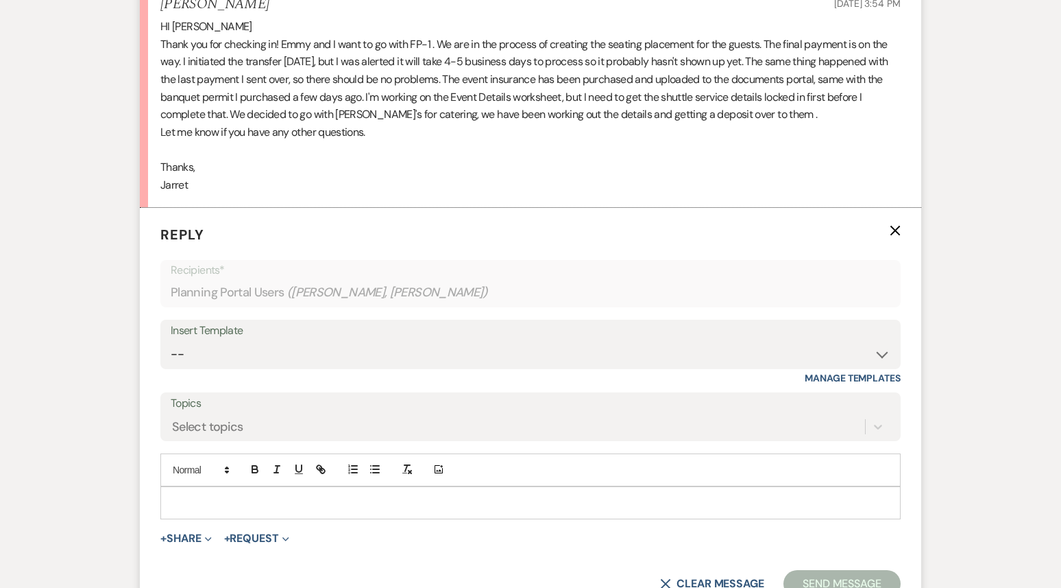
click at [250, 505] on p at bounding box center [530, 502] width 719 height 15
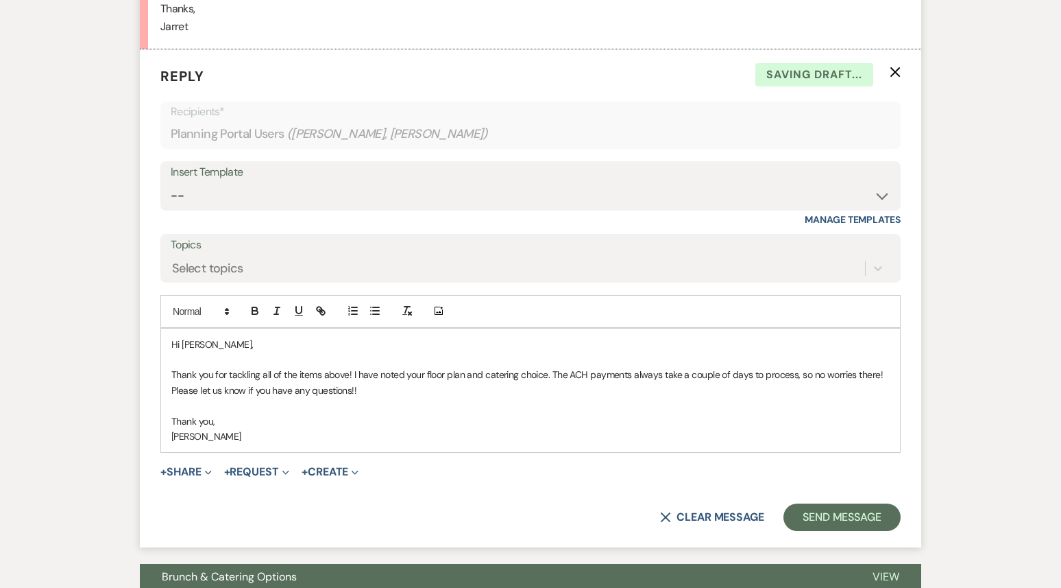
scroll to position [1587, 0]
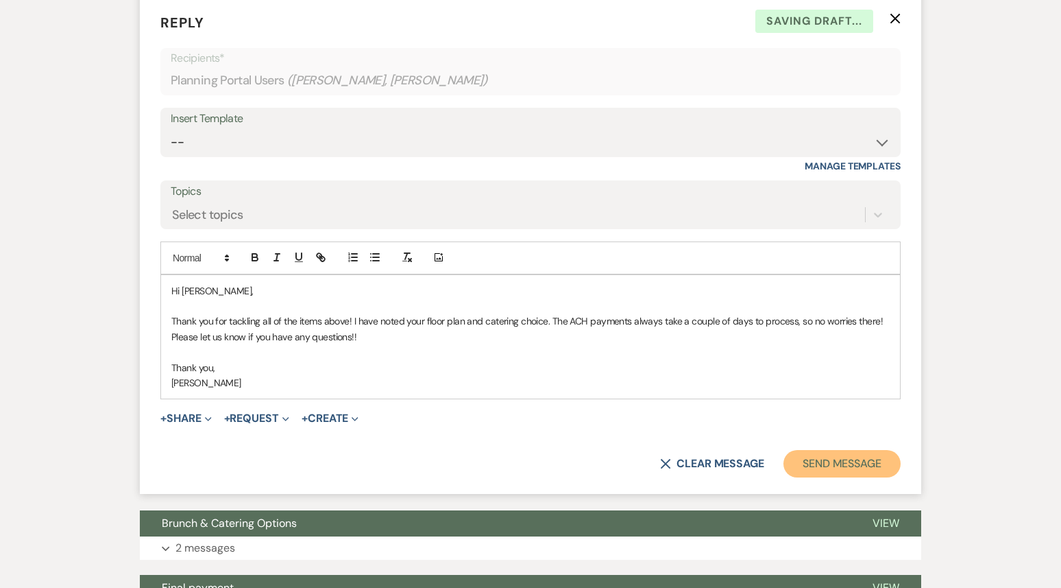
click at [831, 470] on button "Send Message" at bounding box center [842, 463] width 117 height 27
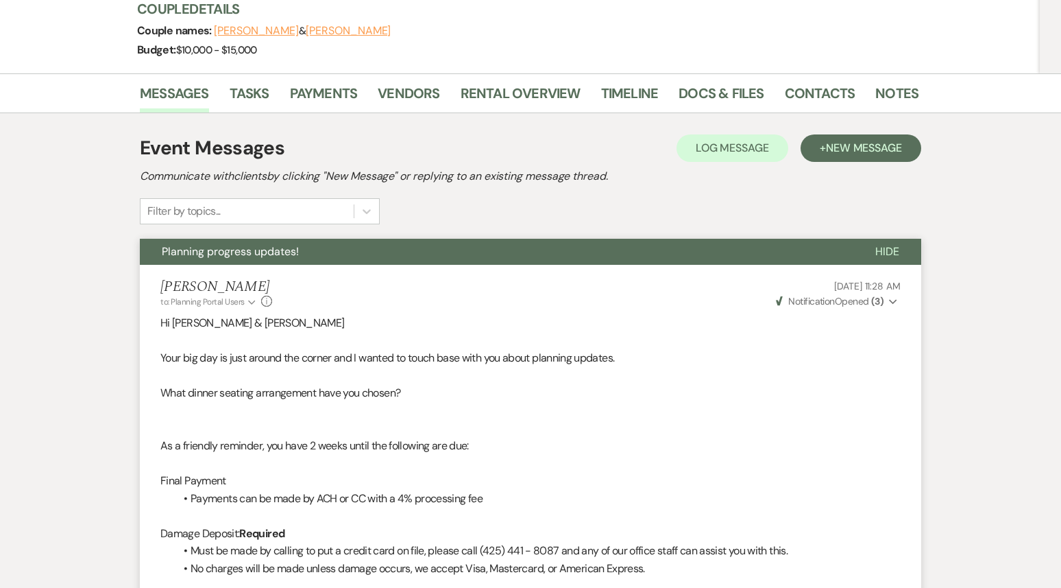
scroll to position [0, 0]
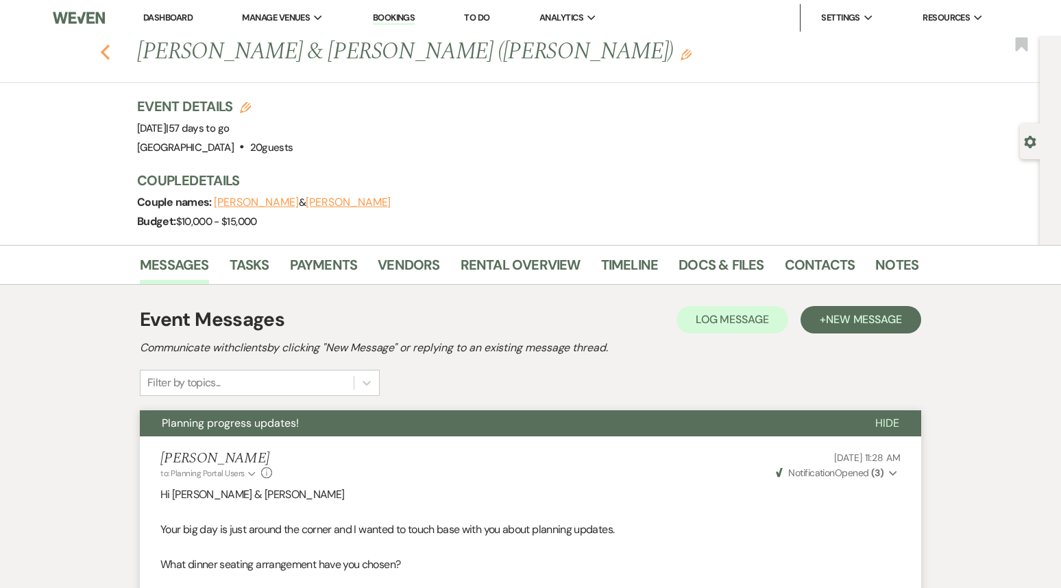
click at [105, 50] on icon "Previous" at bounding box center [105, 52] width 10 height 16
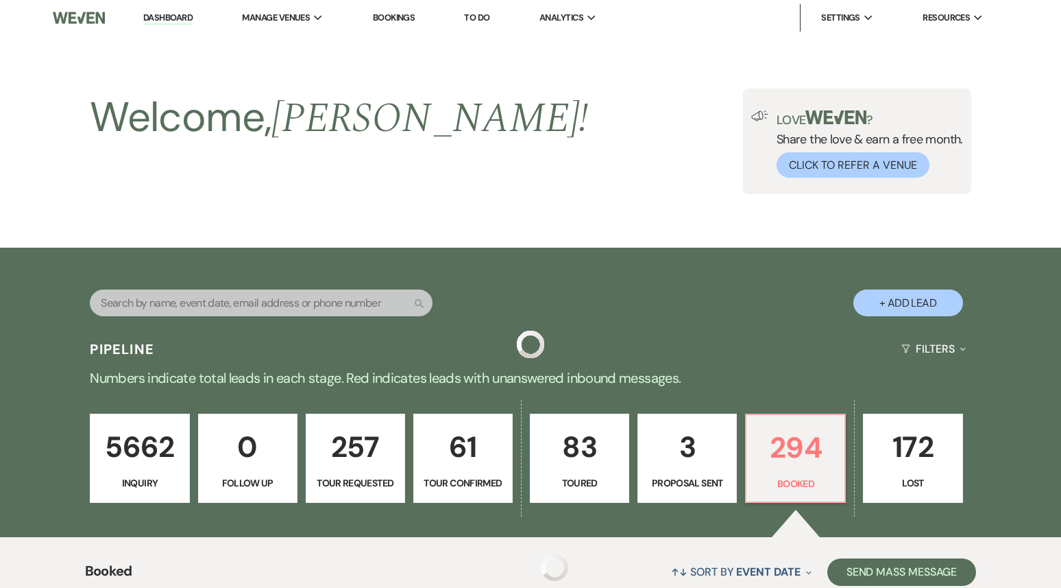
scroll to position [463, 0]
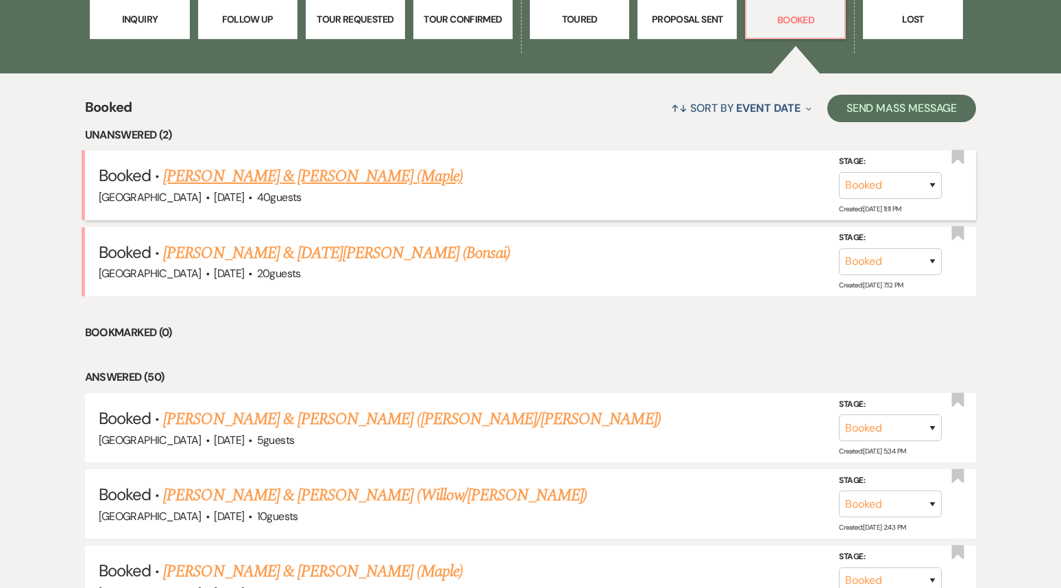
click at [341, 177] on link "[PERSON_NAME] & [PERSON_NAME] (Maple)" at bounding box center [312, 176] width 299 height 25
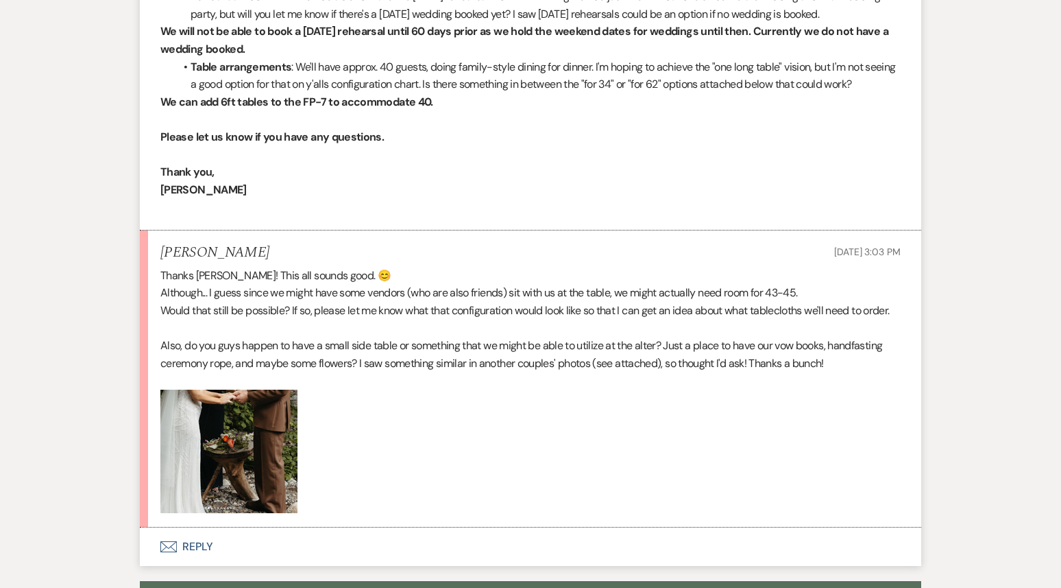
scroll to position [3401, 0]
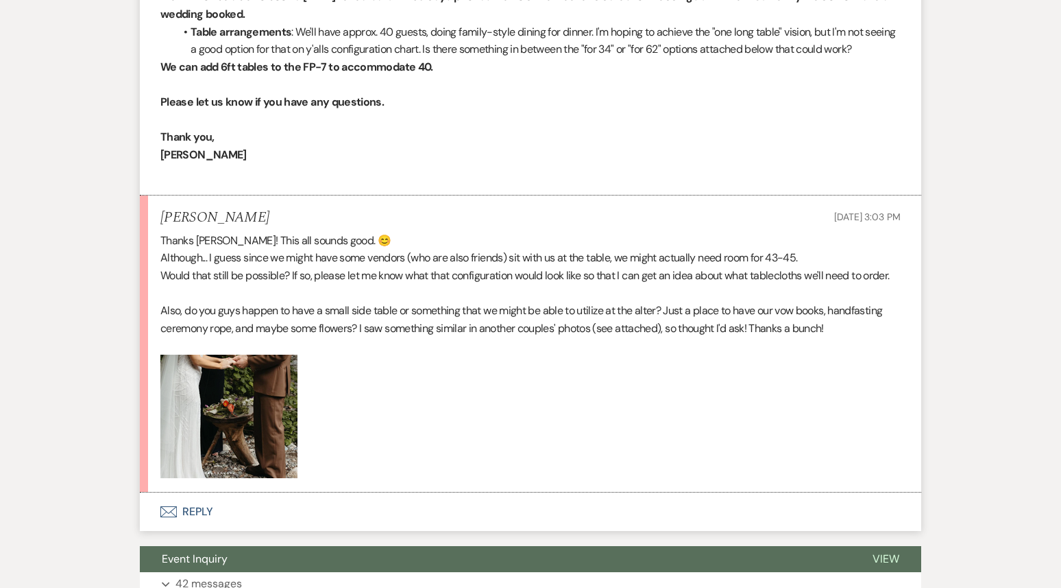
click at [226, 492] on button "Envelope Reply" at bounding box center [531, 511] width 782 height 38
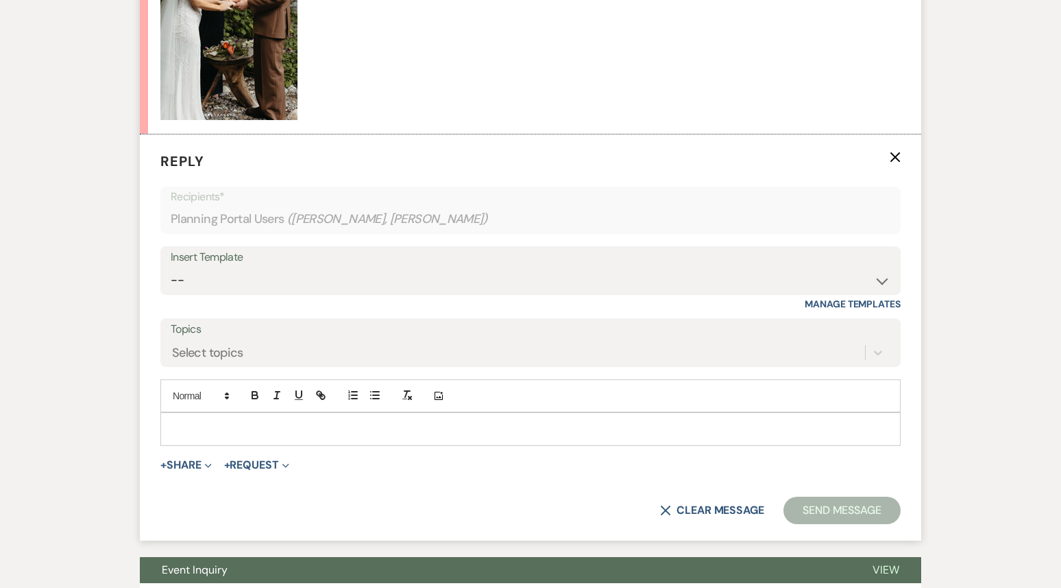
scroll to position [3767, 0]
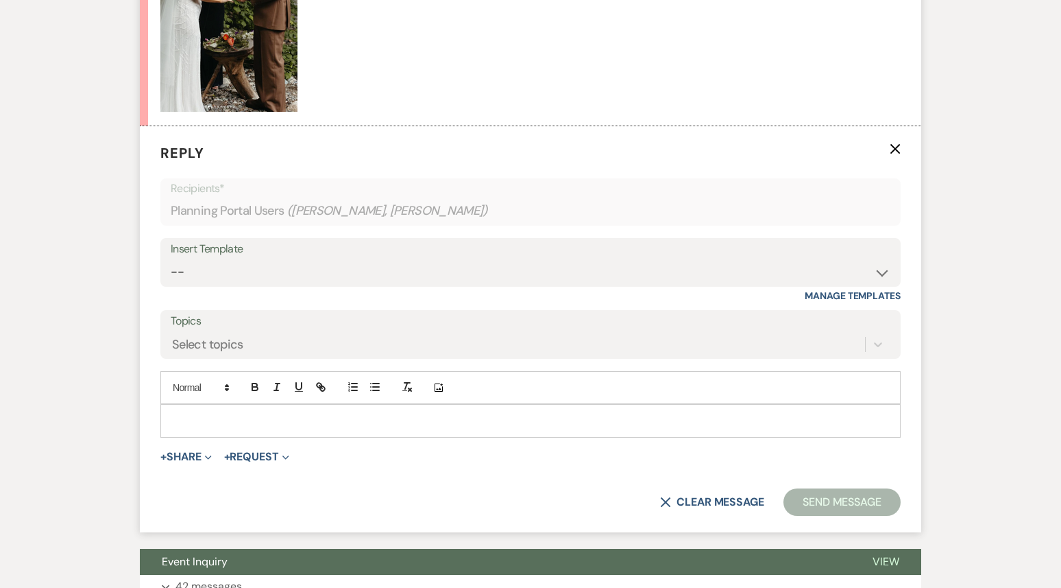
click at [221, 413] on p at bounding box center [530, 420] width 719 height 15
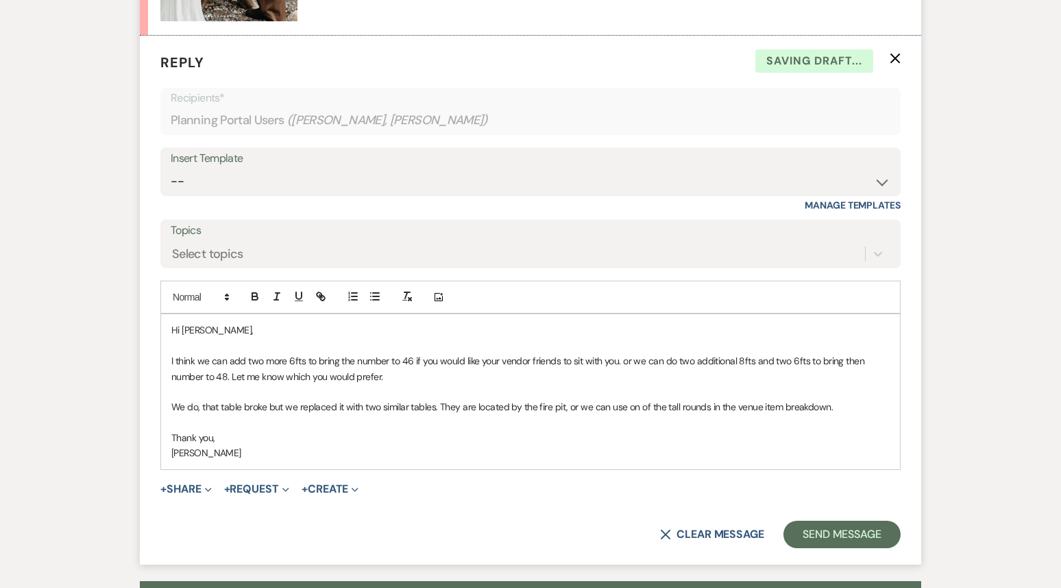
scroll to position [3972, 0]
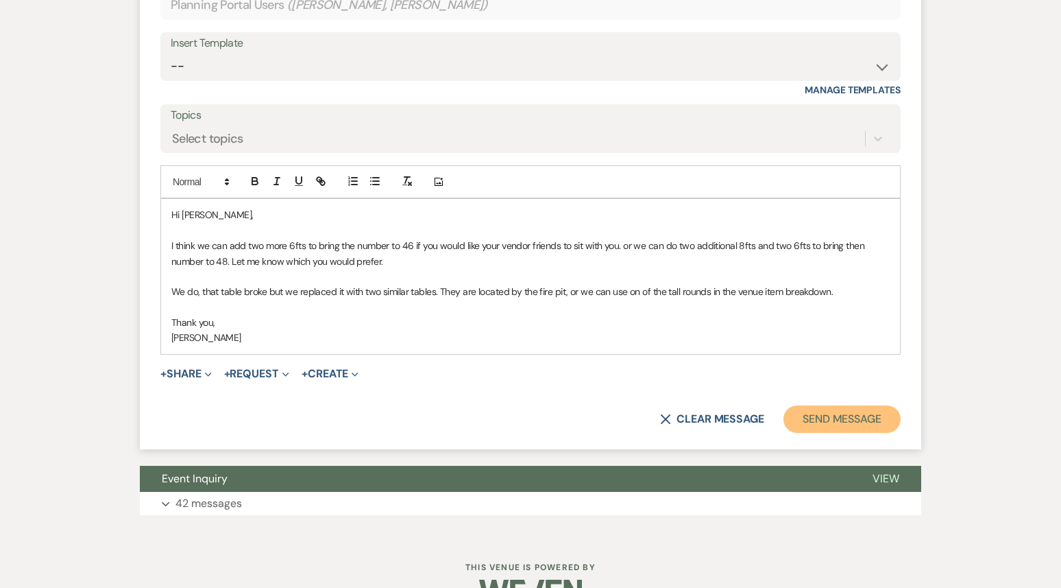
click at [846, 405] on button "Send Message" at bounding box center [842, 418] width 117 height 27
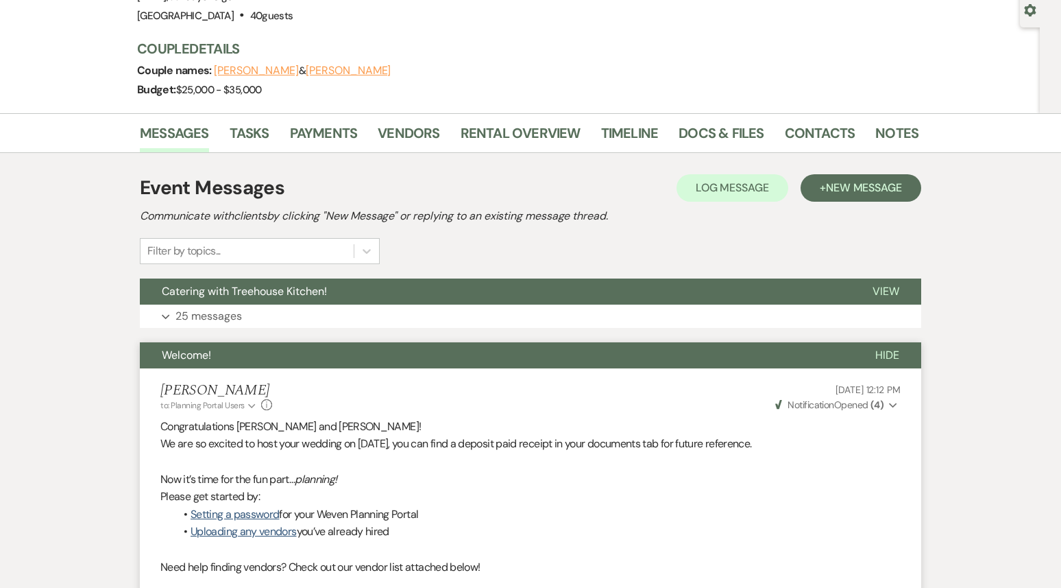
scroll to position [0, 0]
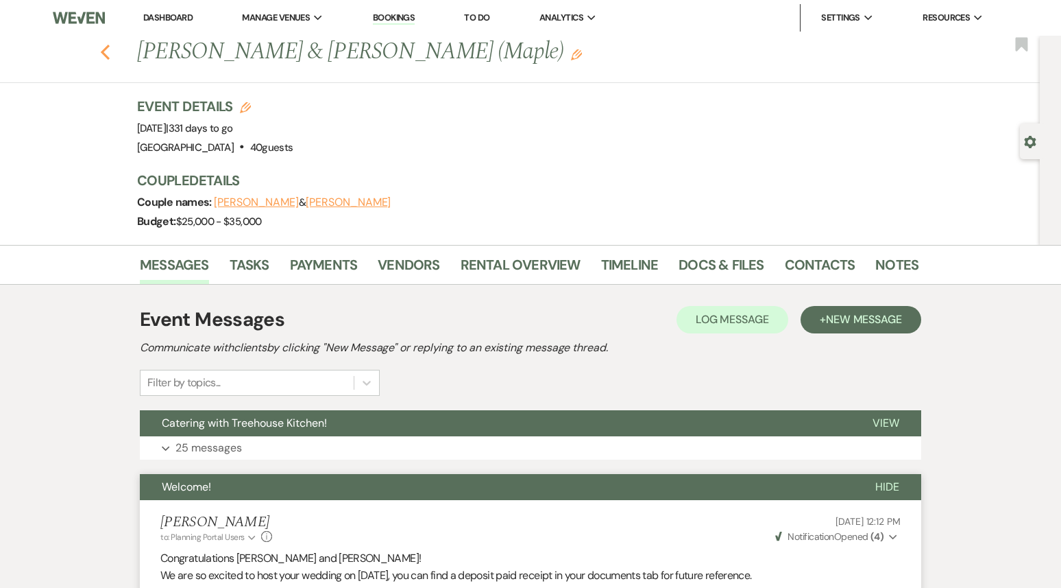
click at [106, 58] on icon "Previous" at bounding box center [105, 52] width 10 height 16
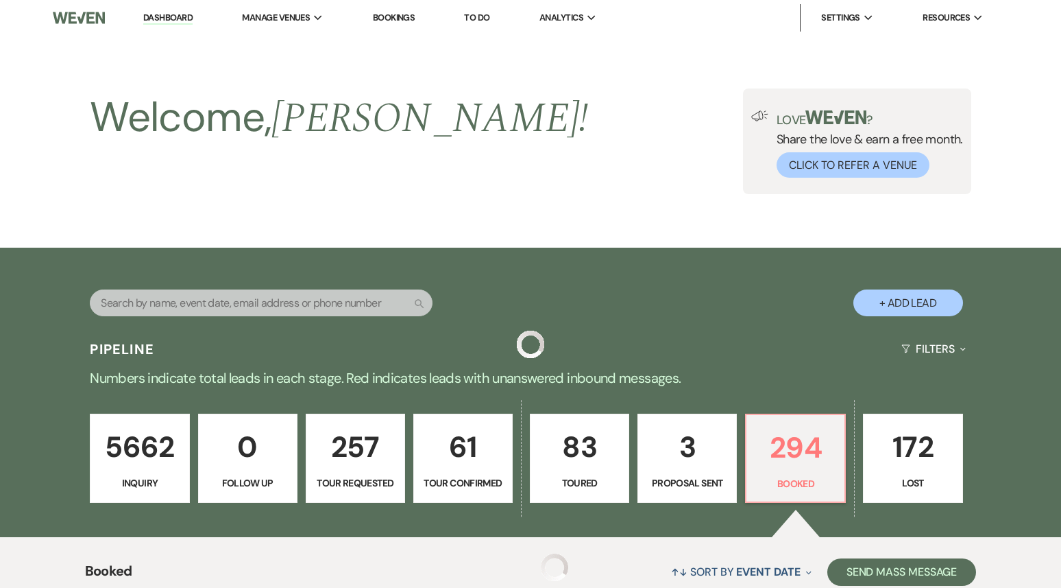
scroll to position [463, 0]
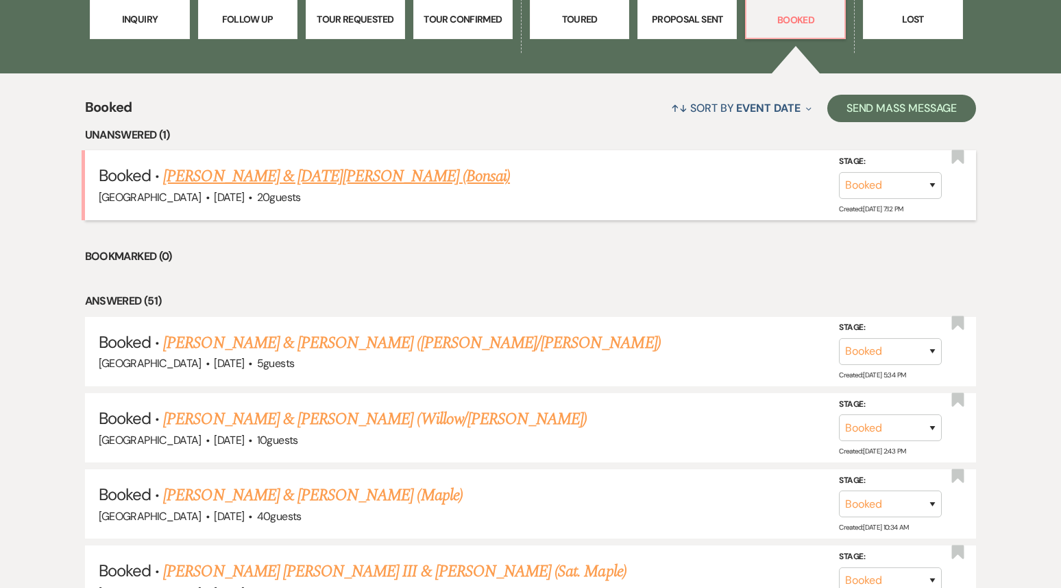
click at [265, 178] on link "[PERSON_NAME] & [DATE][PERSON_NAME] (Bonsai)" at bounding box center [336, 176] width 347 height 25
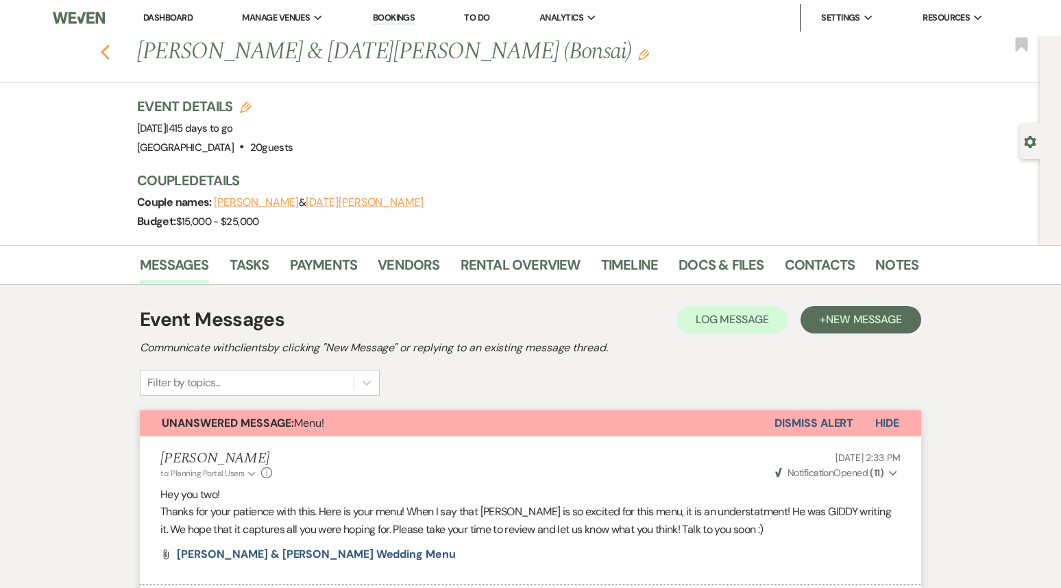
click at [100, 51] on icon "Previous" at bounding box center [105, 52] width 10 height 16
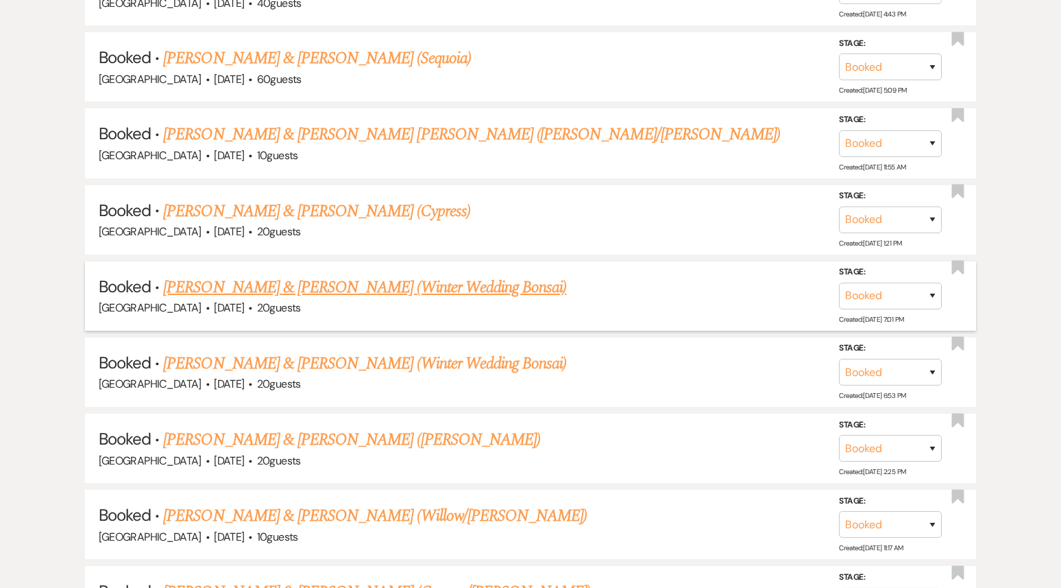
scroll to position [2127, 0]
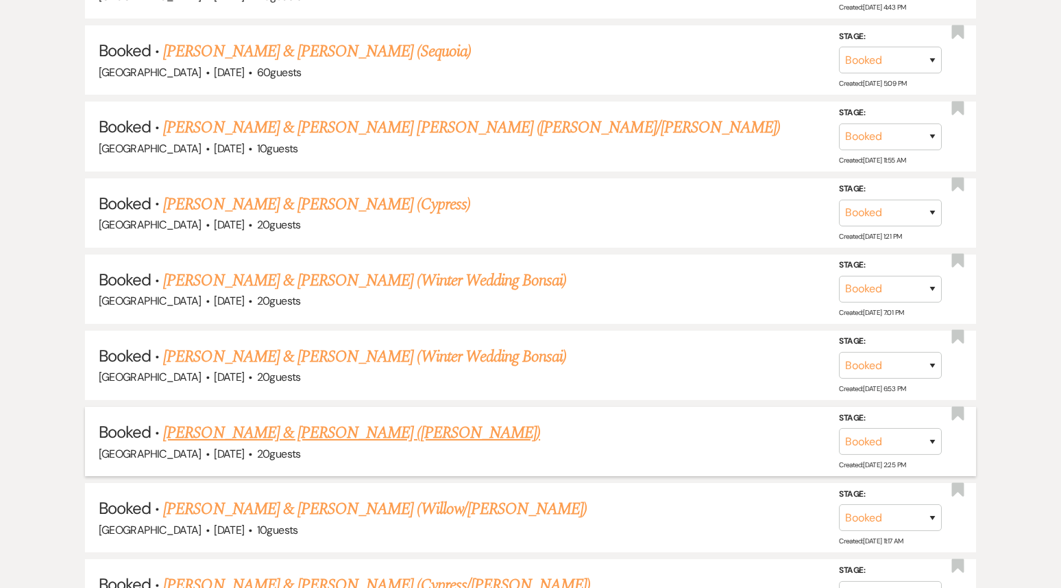
click at [324, 420] on link "[PERSON_NAME] & [PERSON_NAME] ([PERSON_NAME])" at bounding box center [351, 432] width 377 height 25
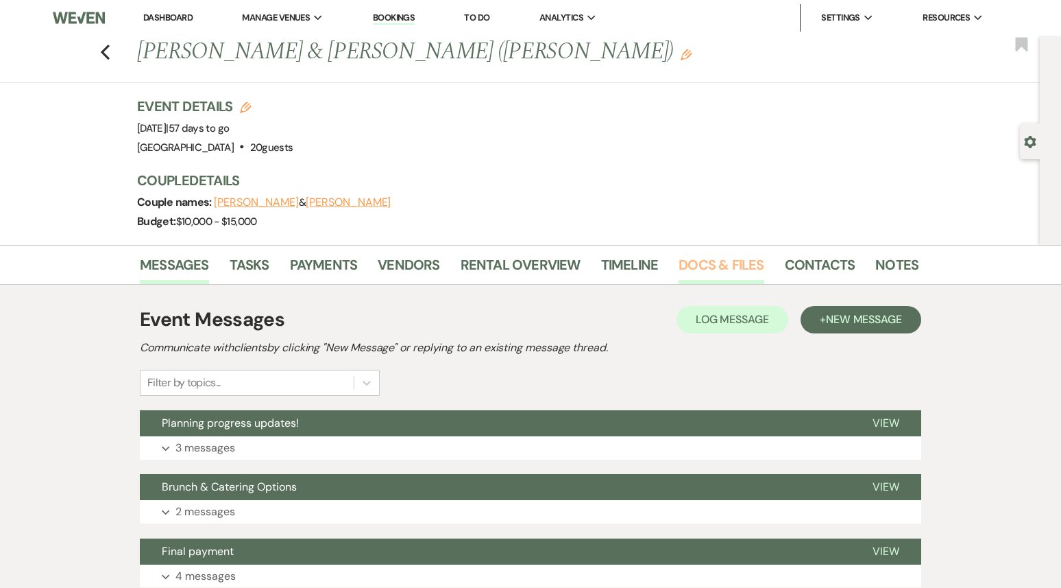
click at [704, 263] on link "Docs & Files" at bounding box center [721, 269] width 85 height 30
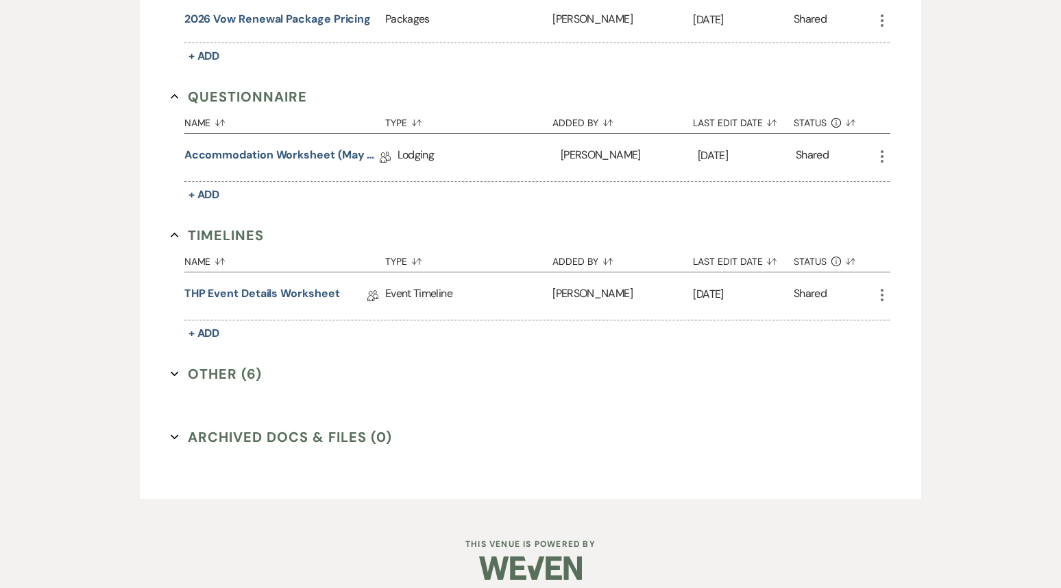
scroll to position [1613, 0]
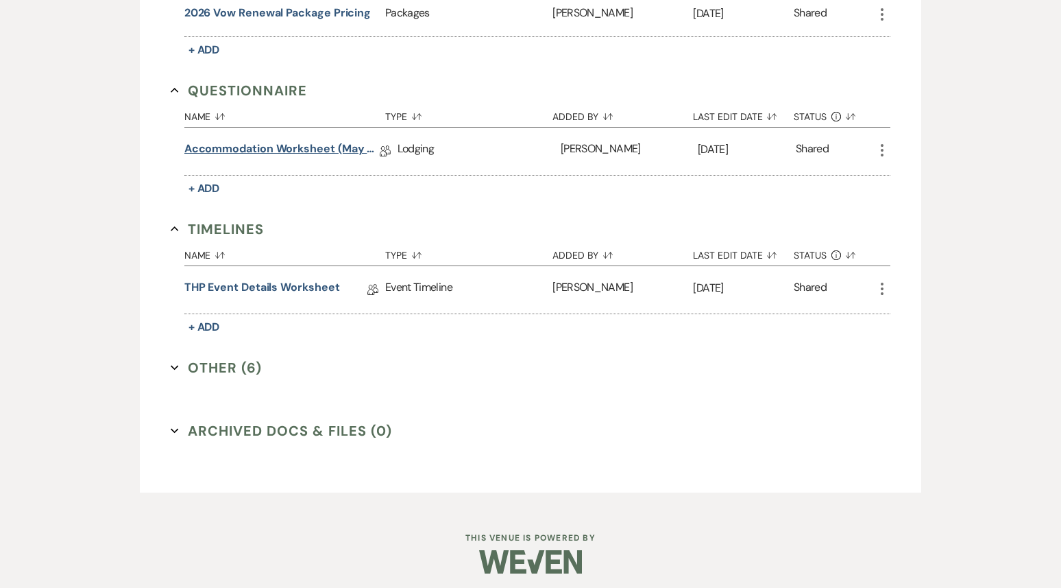
click at [239, 146] on link "Accommodation Worksheet (May - October)" at bounding box center [281, 151] width 195 height 21
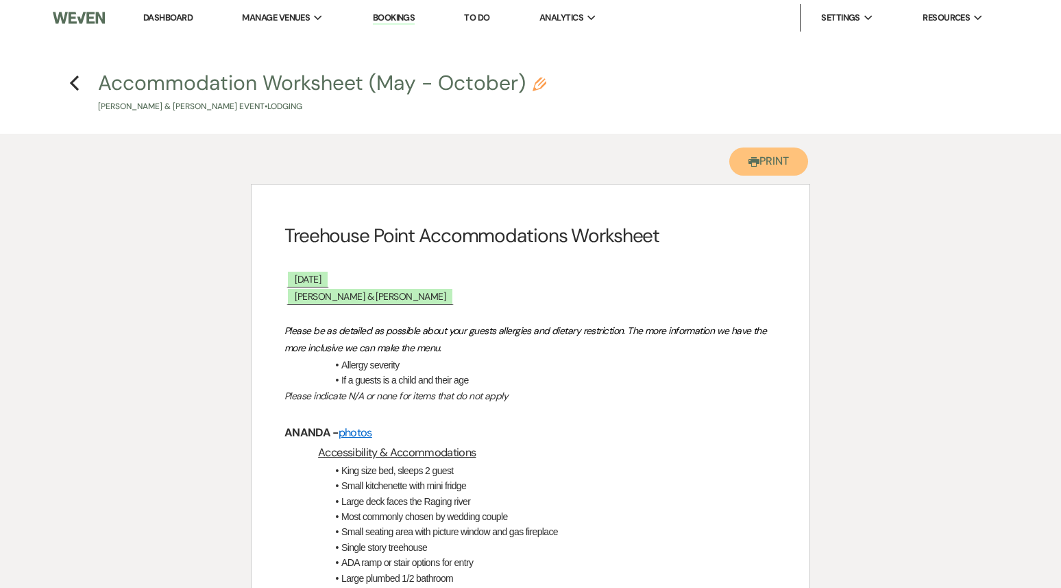
click at [760, 163] on button "Printer Print" at bounding box center [769, 161] width 79 height 28
click at [73, 82] on use "button" at bounding box center [74, 82] width 9 height 15
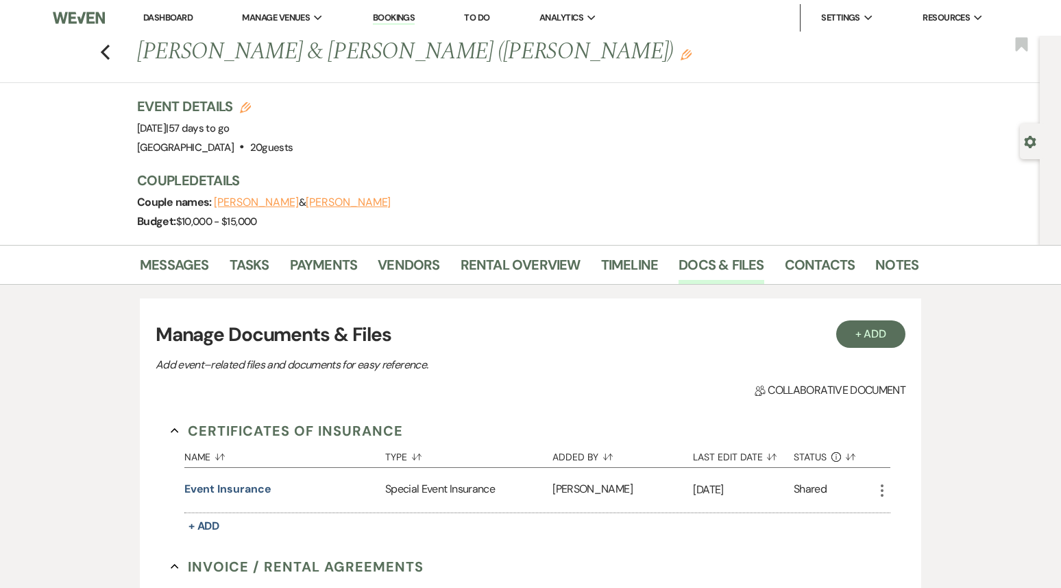
scroll to position [1613, 0]
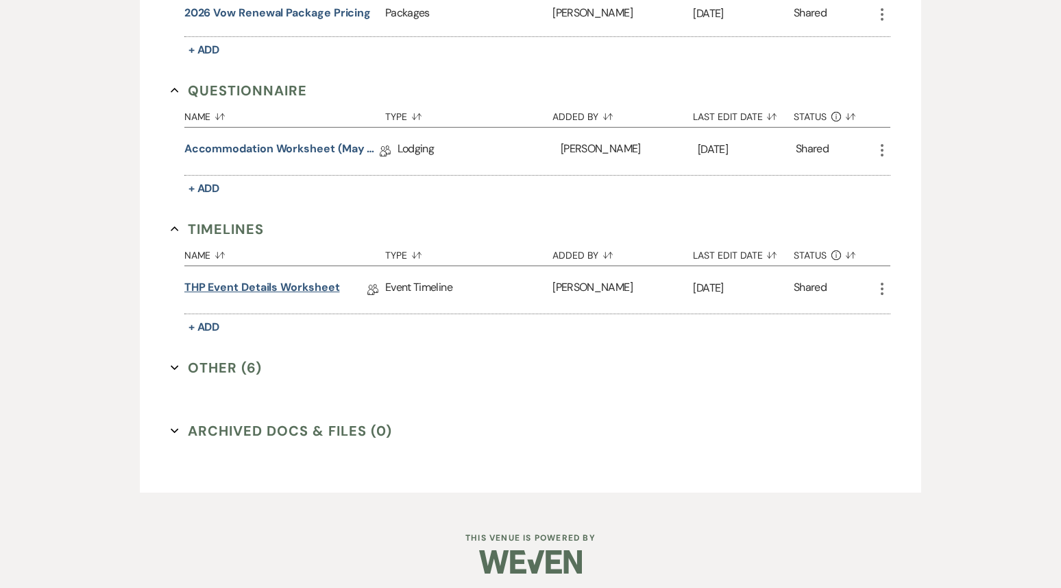
click at [259, 280] on link "THP Event Details Worksheet" at bounding box center [262, 289] width 156 height 21
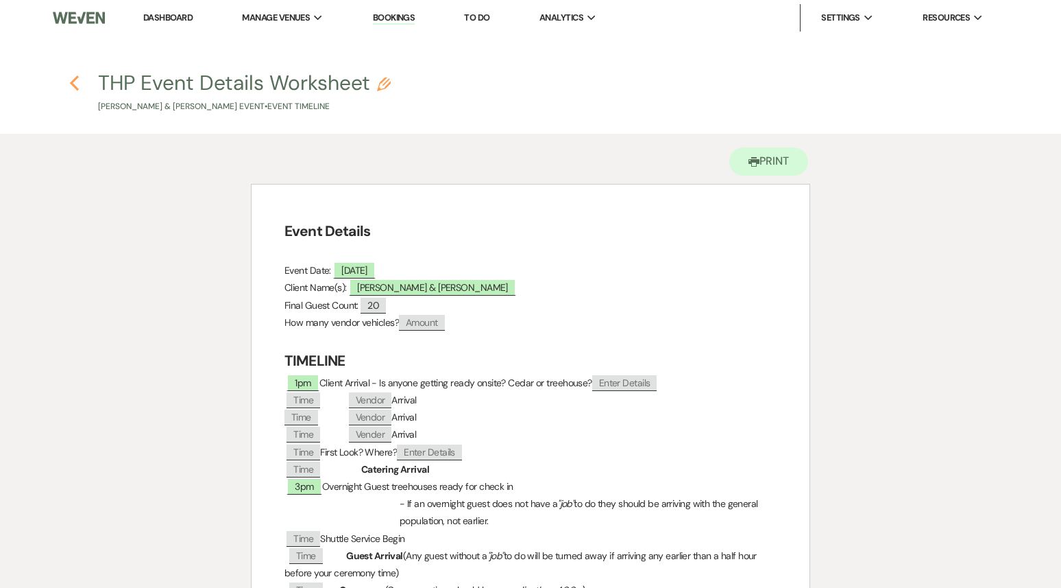
click at [77, 77] on use "button" at bounding box center [74, 82] width 9 height 15
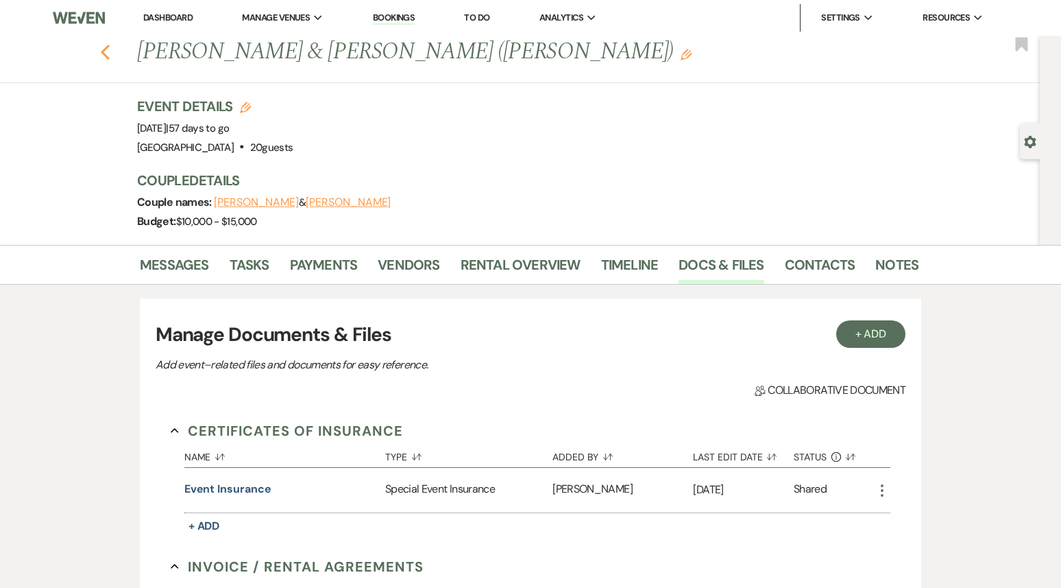
click at [100, 56] on icon "Previous" at bounding box center [105, 52] width 10 height 16
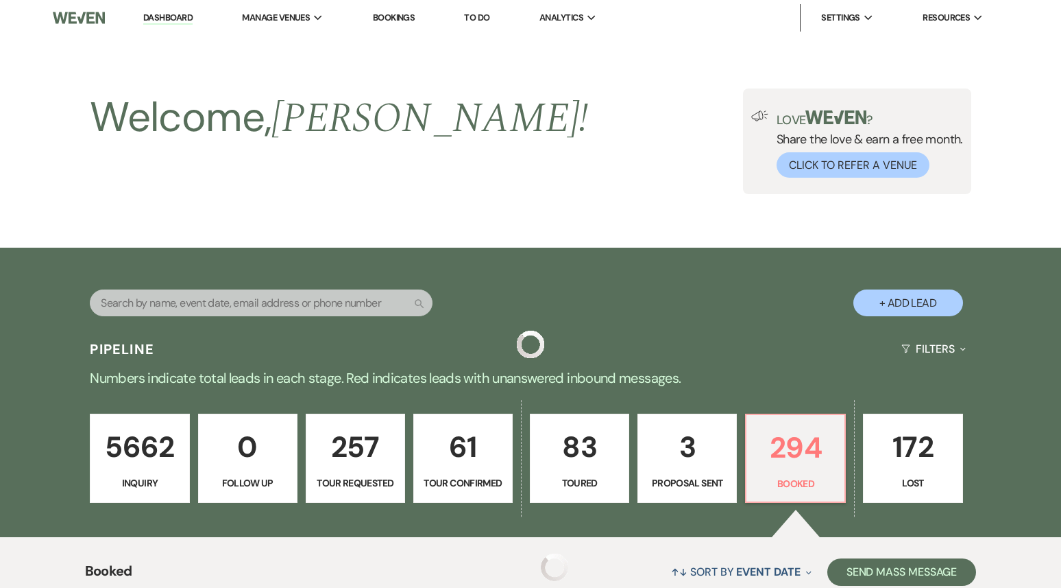
scroll to position [2127, 0]
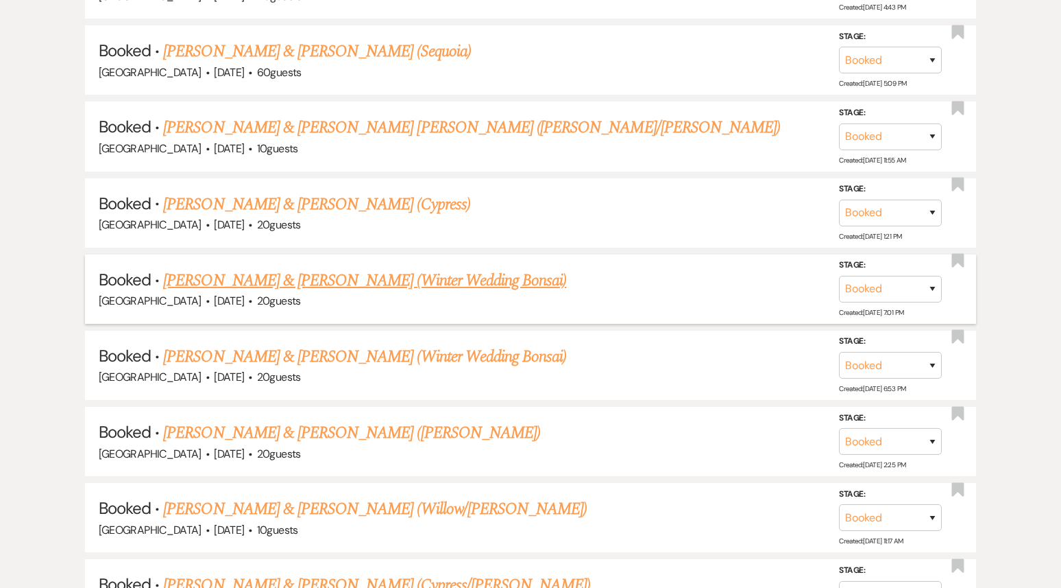
click at [250, 268] on link "[PERSON_NAME] & [PERSON_NAME] (Winter Wedding Bonsai)" at bounding box center [364, 280] width 403 height 25
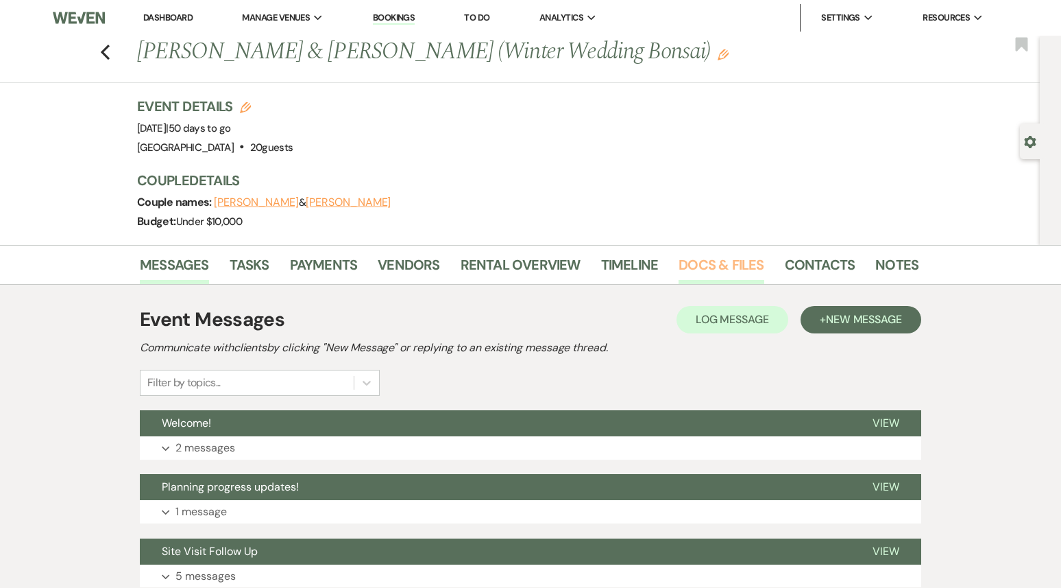
click at [699, 262] on link "Docs & Files" at bounding box center [721, 269] width 85 height 30
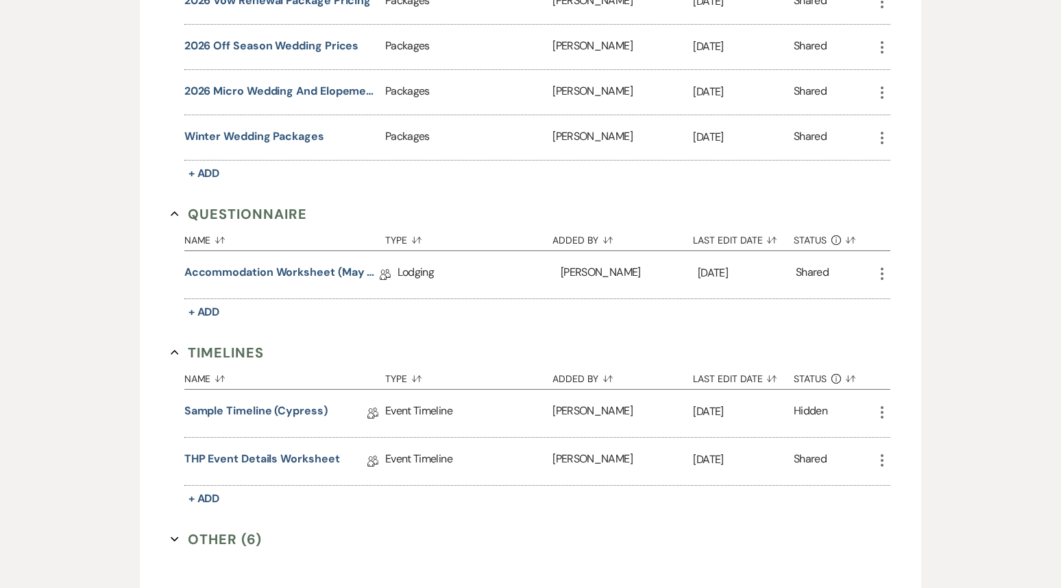
scroll to position [1264, 0]
click at [302, 263] on link "Accommodation Worksheet (May - October)" at bounding box center [281, 273] width 195 height 21
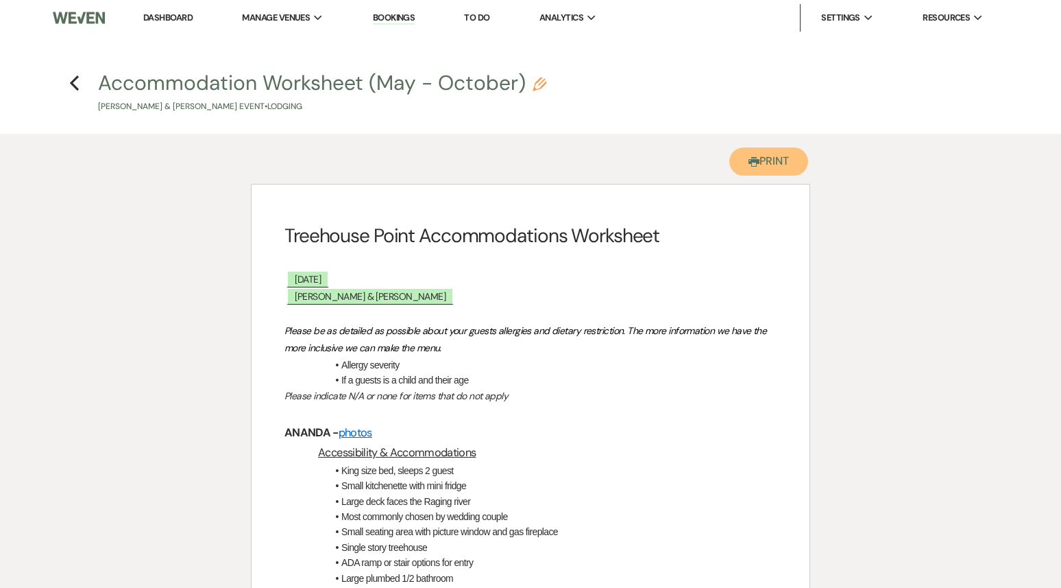
click at [759, 162] on button "Printer Print" at bounding box center [769, 161] width 79 height 28
click at [73, 84] on use "button" at bounding box center [74, 82] width 9 height 15
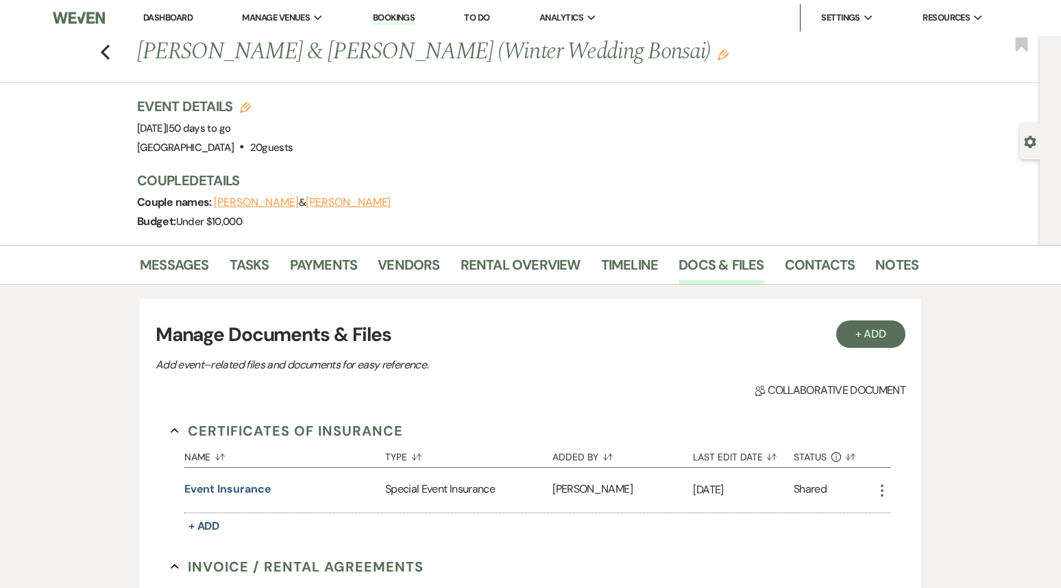
scroll to position [1264, 0]
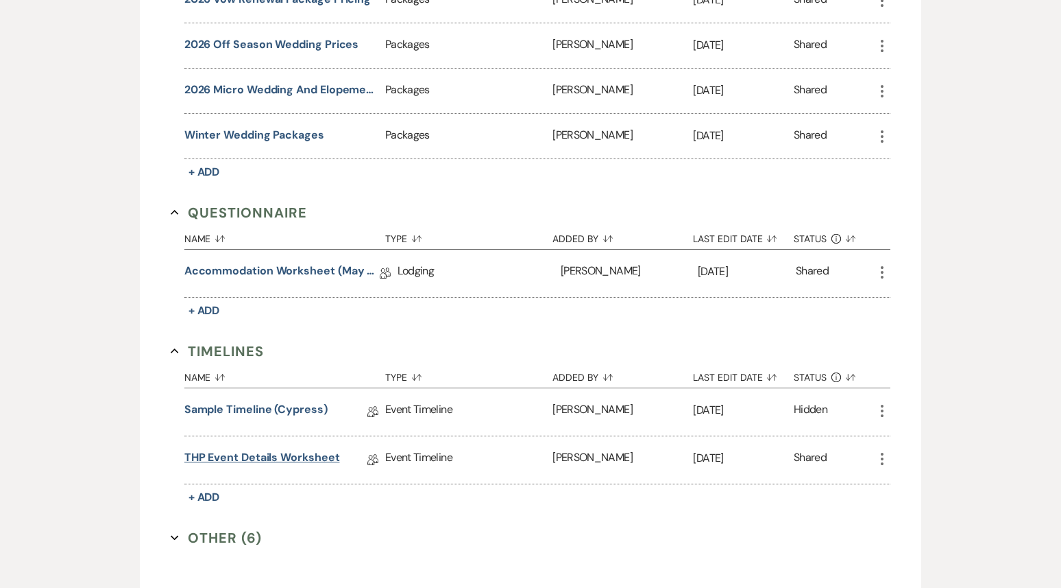
click at [254, 452] on link "THP Event Details Worksheet" at bounding box center [262, 459] width 156 height 21
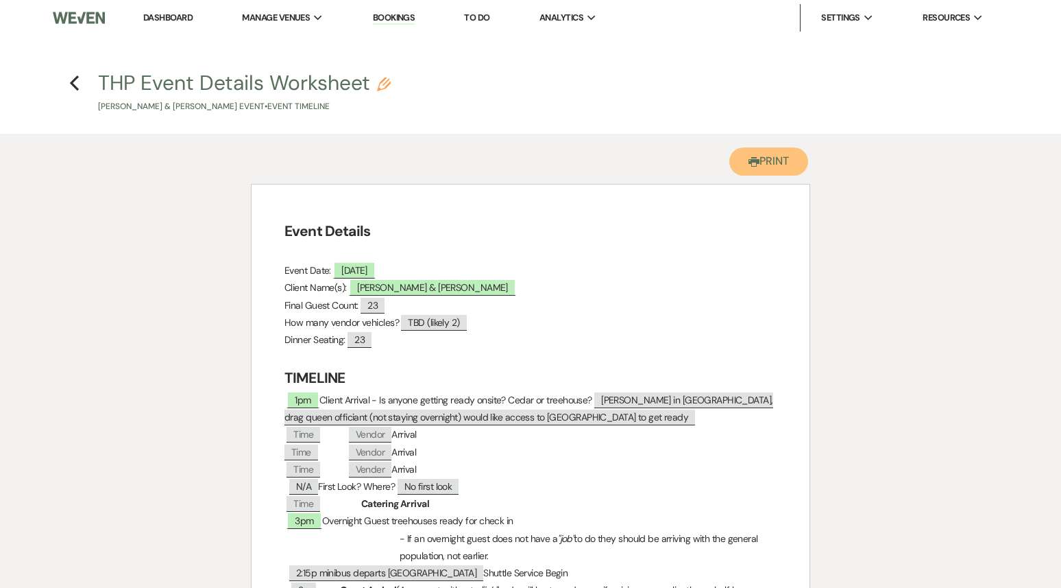
click at [771, 168] on button "Printer Print" at bounding box center [769, 161] width 79 height 28
click at [71, 80] on icon "Previous" at bounding box center [74, 83] width 10 height 16
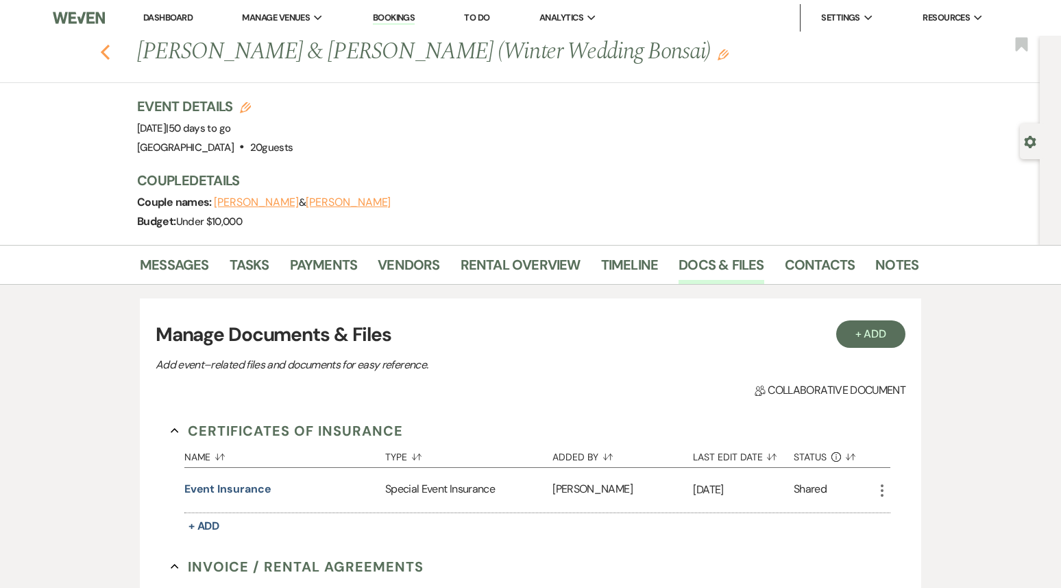
click at [106, 55] on use "button" at bounding box center [105, 52] width 9 height 15
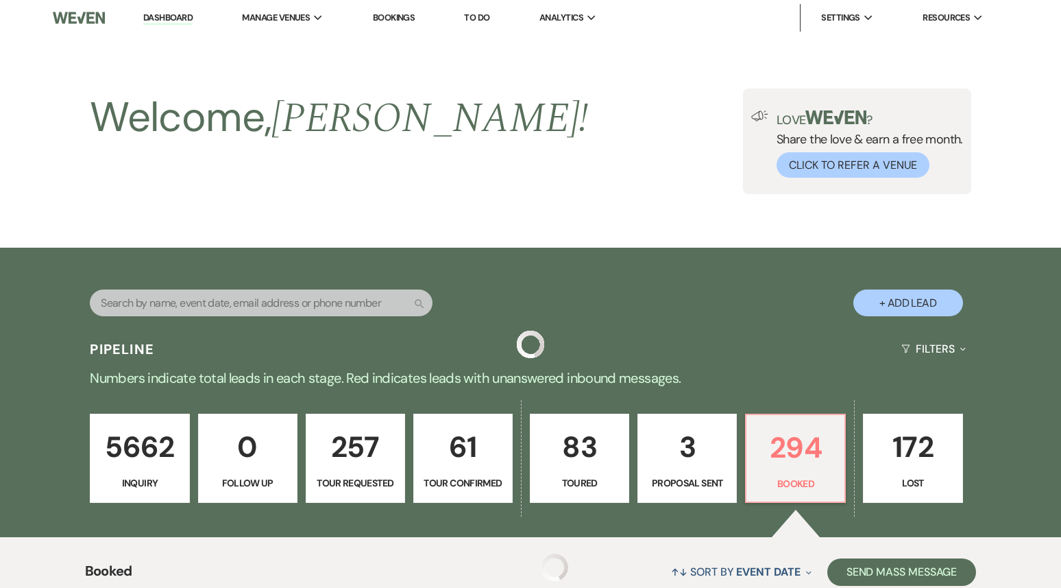
scroll to position [2127, 0]
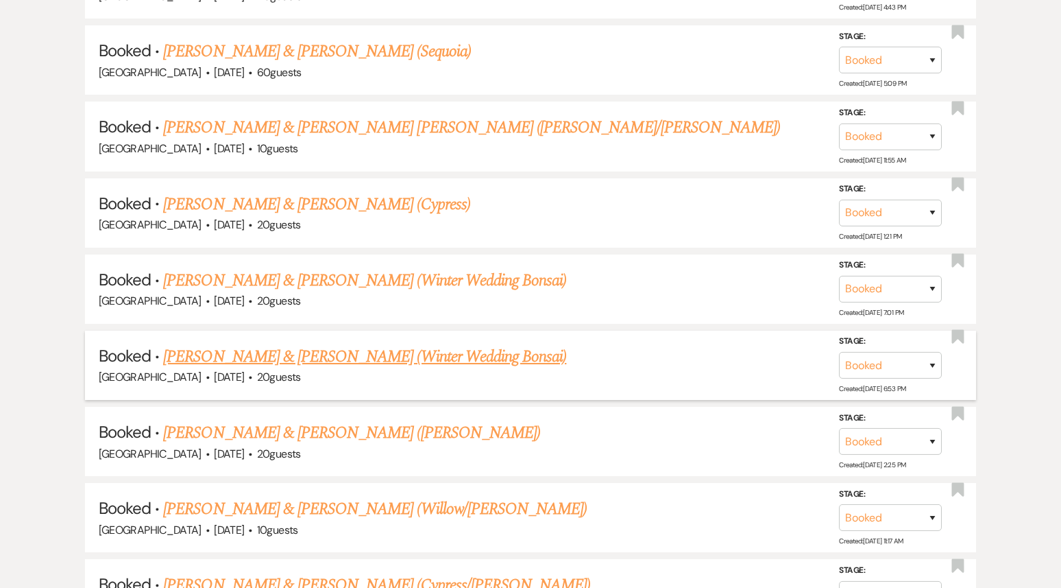
click at [285, 344] on link "[PERSON_NAME] & [PERSON_NAME] (Winter Wedding Bonsai)" at bounding box center [364, 356] width 403 height 25
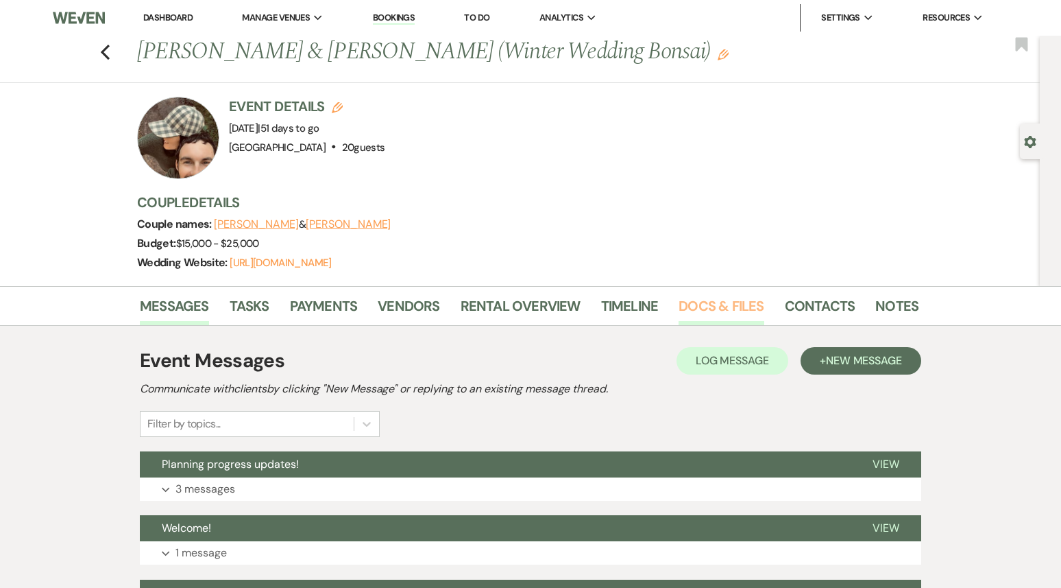
click at [714, 300] on link "Docs & Files" at bounding box center [721, 310] width 85 height 30
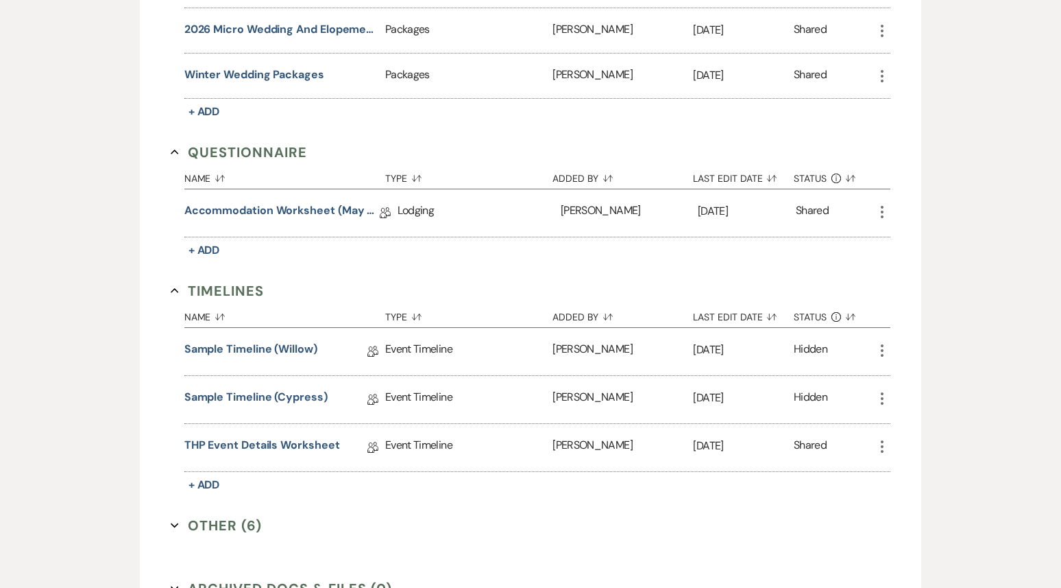
scroll to position [1388, 0]
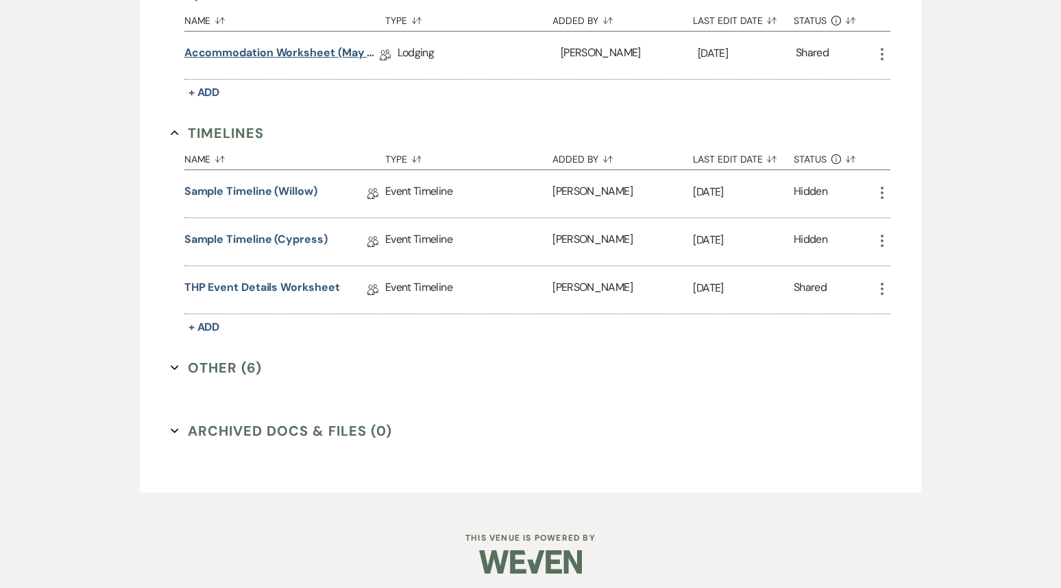
drag, startPoint x: 284, startPoint y: 26, endPoint x: 282, endPoint y: 42, distance: 15.8
click at [285, 32] on div "Accommodation Worksheet (May - October) Collab Doc" at bounding box center [290, 55] width 213 height 47
click at [282, 46] on link "Accommodation Worksheet (May - October)" at bounding box center [281, 55] width 195 height 21
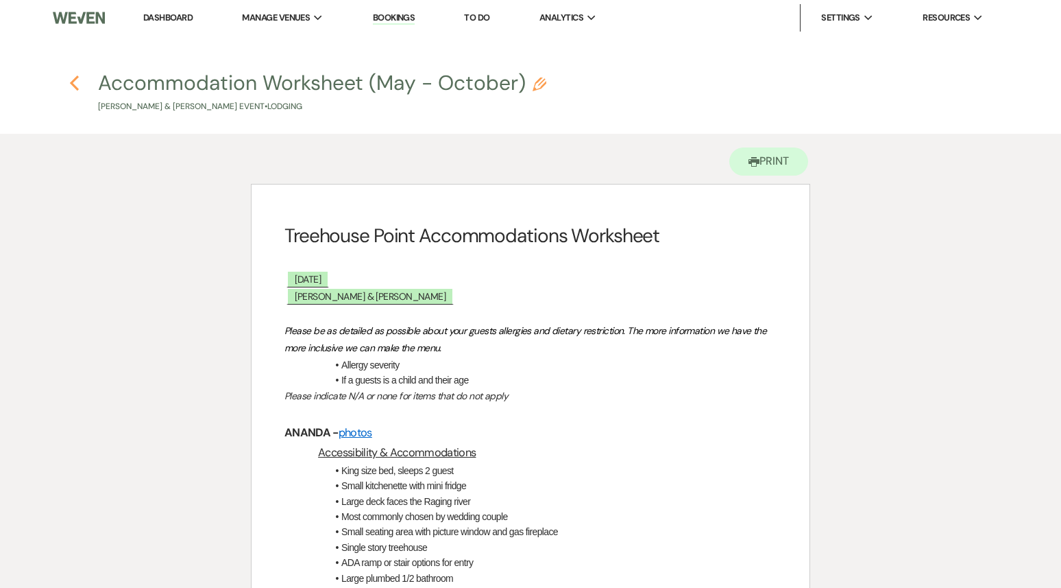
click at [75, 85] on use "button" at bounding box center [74, 82] width 9 height 15
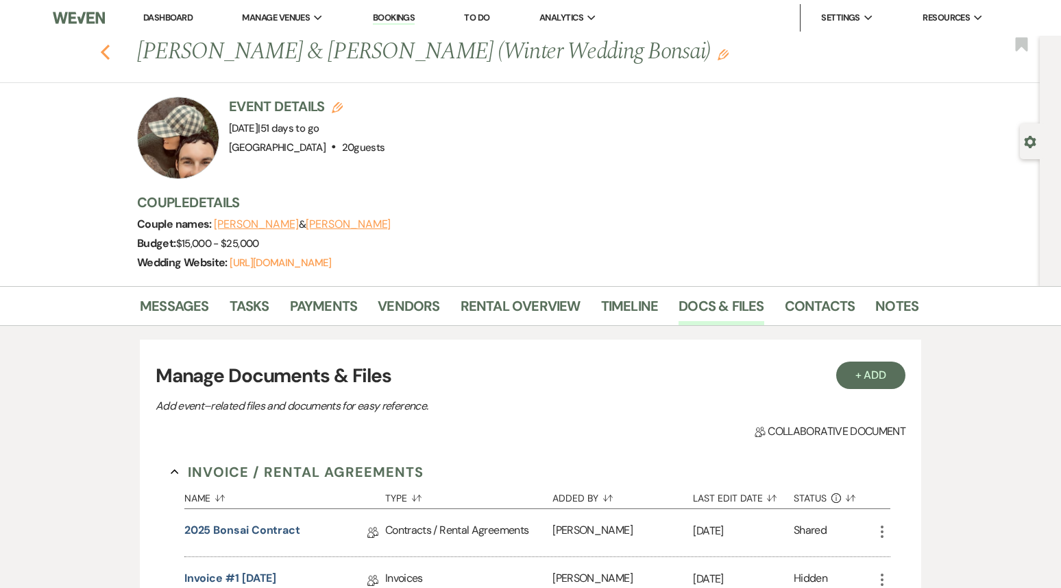
click at [101, 49] on icon "Previous" at bounding box center [105, 52] width 10 height 16
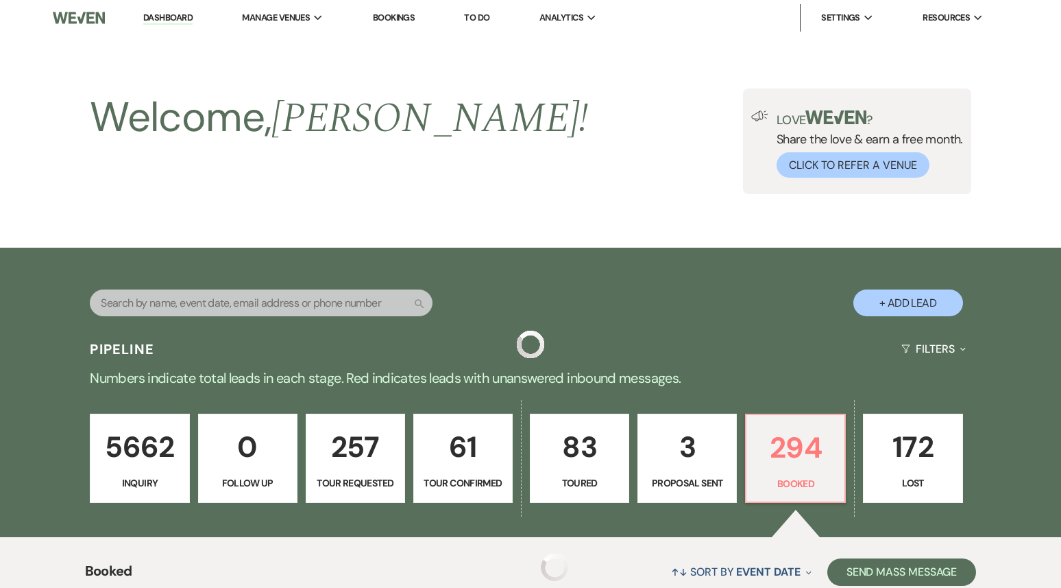
scroll to position [2127, 0]
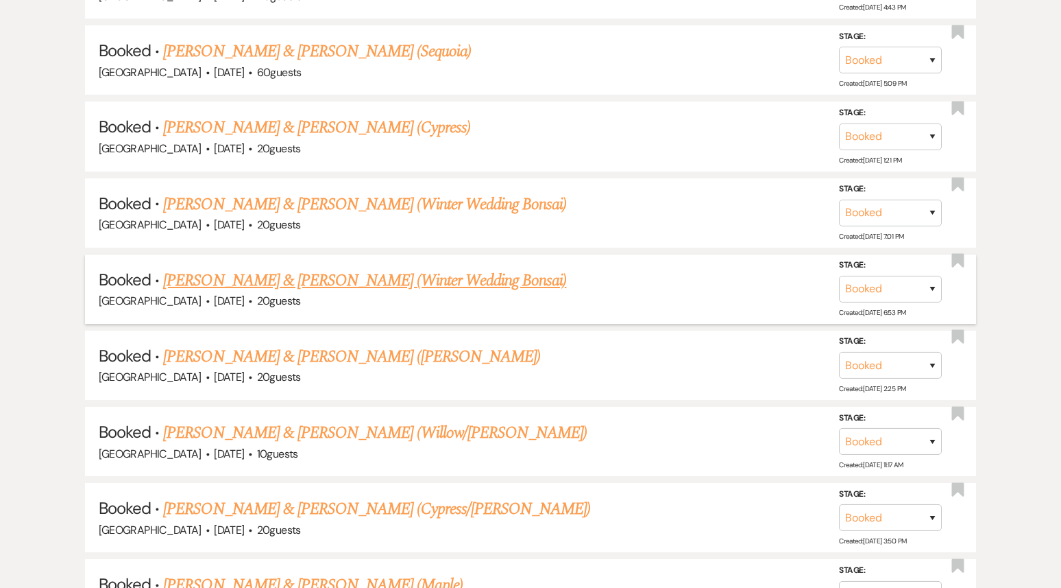
click at [370, 268] on link "[PERSON_NAME] & [PERSON_NAME] (Winter Wedding Bonsai)" at bounding box center [364, 280] width 403 height 25
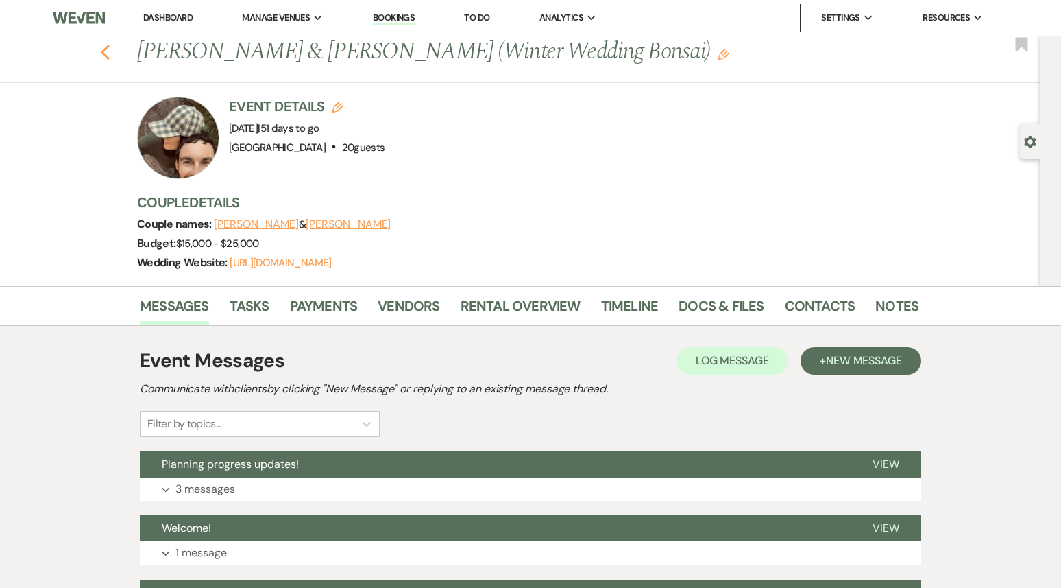
click at [106, 49] on use "button" at bounding box center [105, 52] width 9 height 15
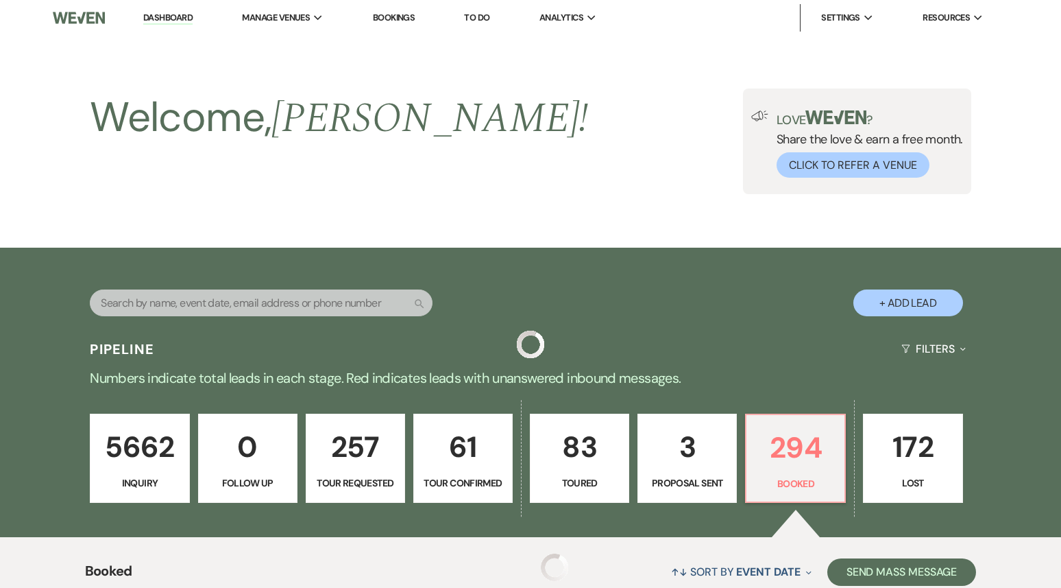
scroll to position [2127, 0]
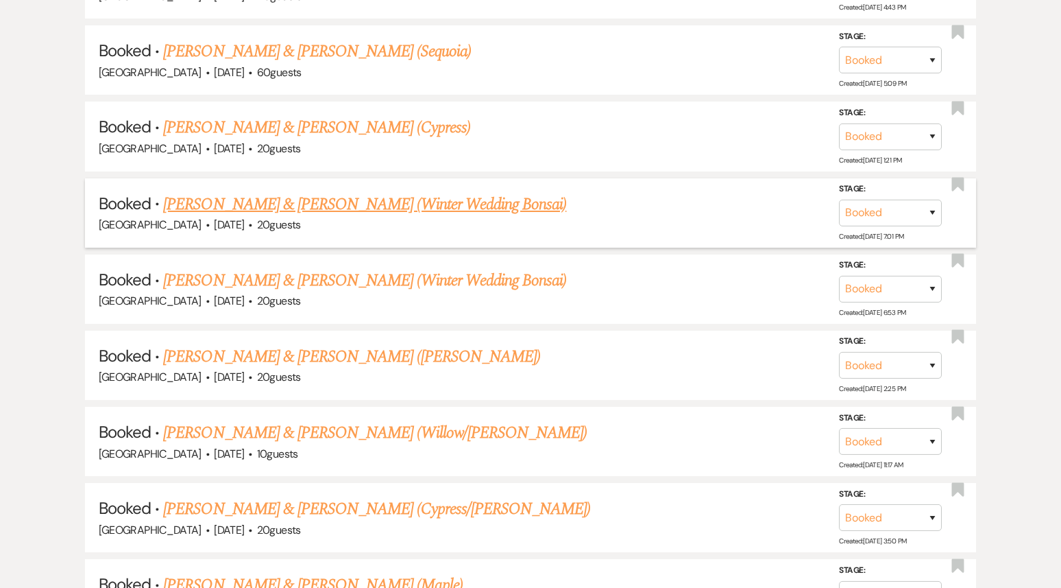
click at [363, 194] on link "[PERSON_NAME] & [PERSON_NAME] (Winter Wedding Bonsai)" at bounding box center [364, 204] width 403 height 25
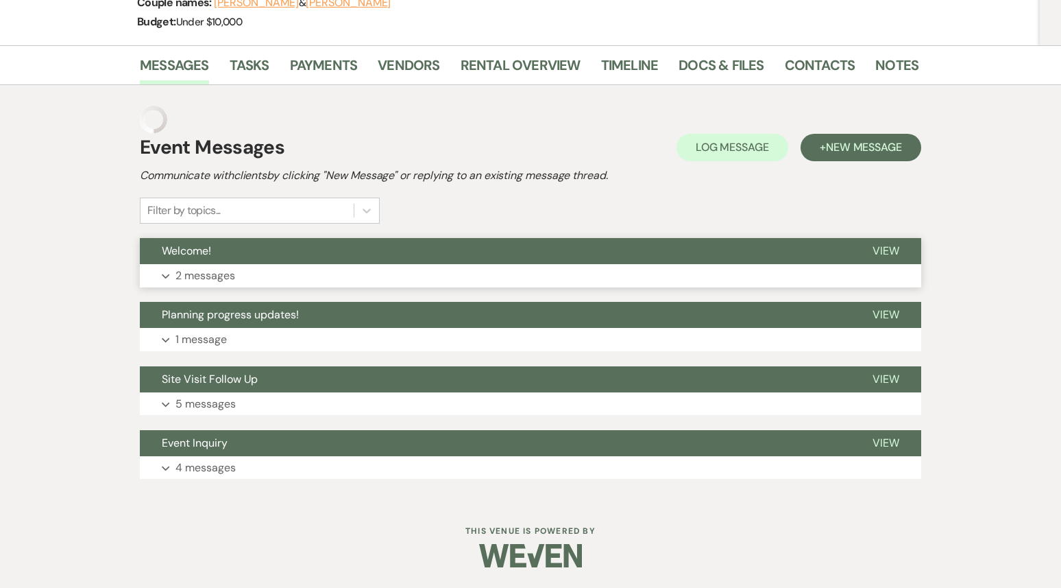
scroll to position [172, 0]
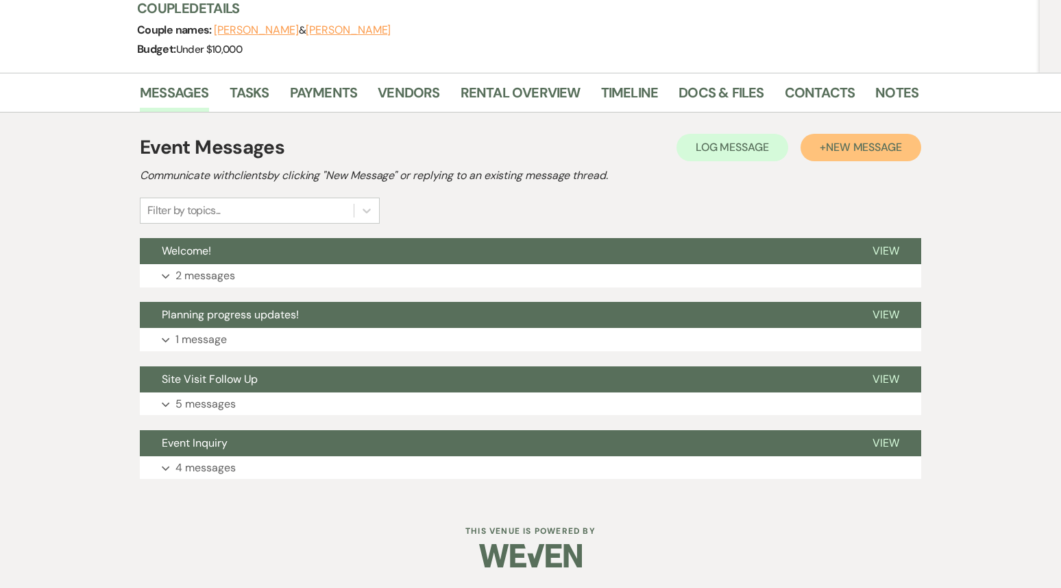
click at [869, 144] on span "New Message" at bounding box center [864, 147] width 76 height 14
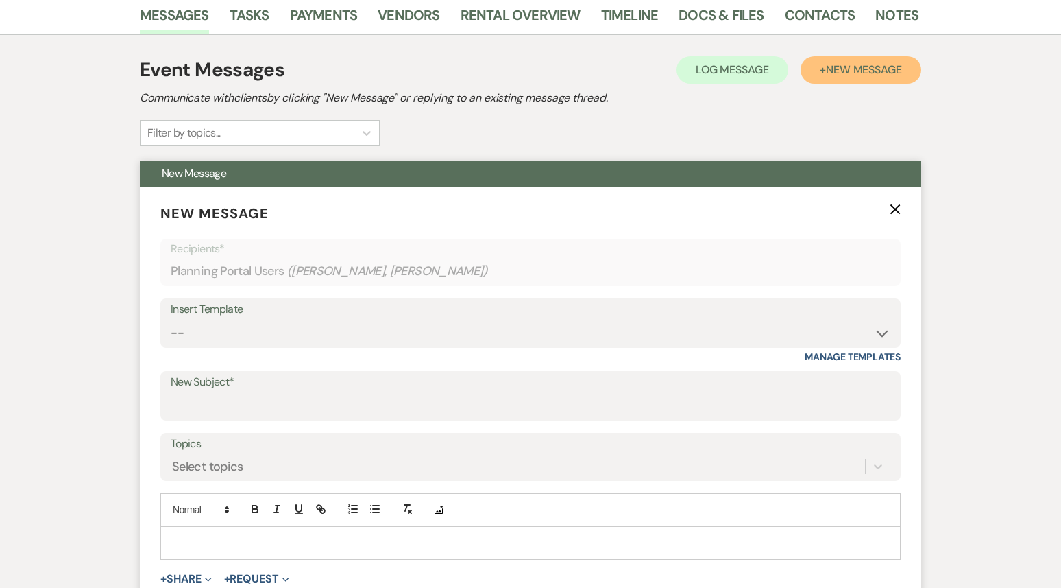
scroll to position [420, 0]
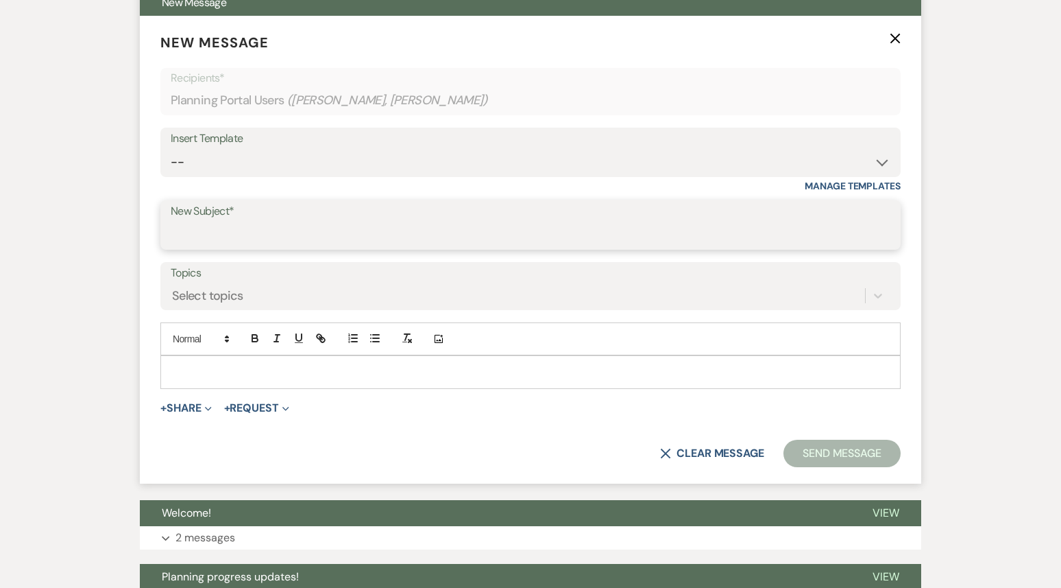
click at [297, 222] on input "New Subject*" at bounding box center [531, 234] width 720 height 27
type input "Allergies"
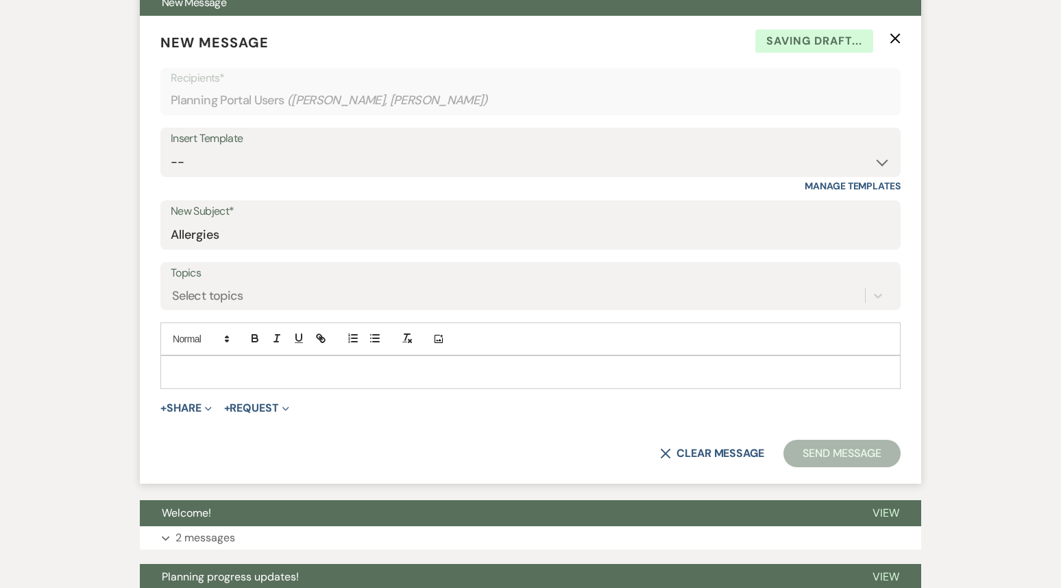
click at [187, 370] on p at bounding box center [530, 371] width 719 height 15
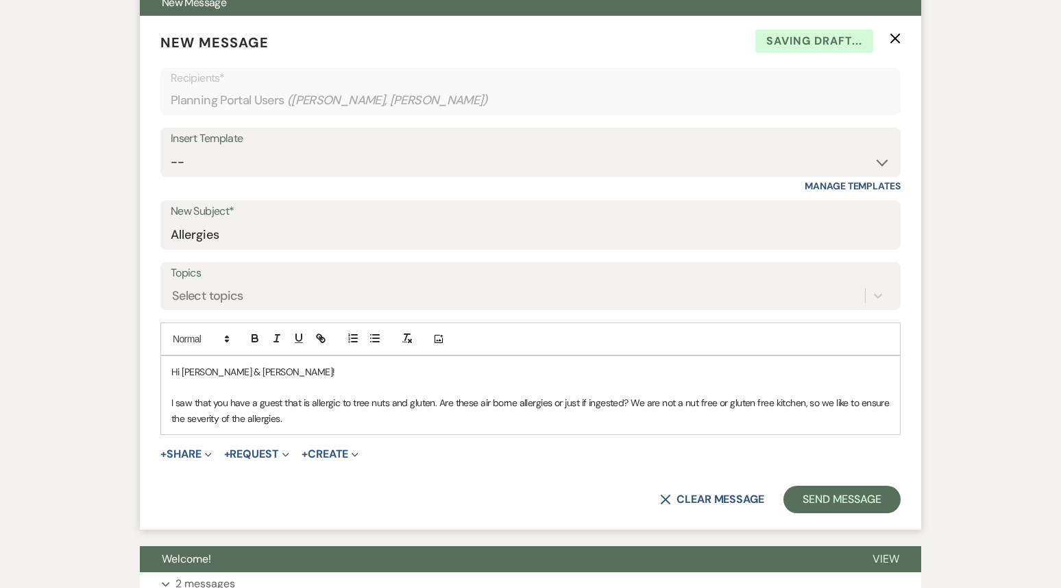
click at [303, 424] on p "I saw that you have a guest that is allergic to tree nuts and gluten. Are these…" at bounding box center [530, 410] width 719 height 31
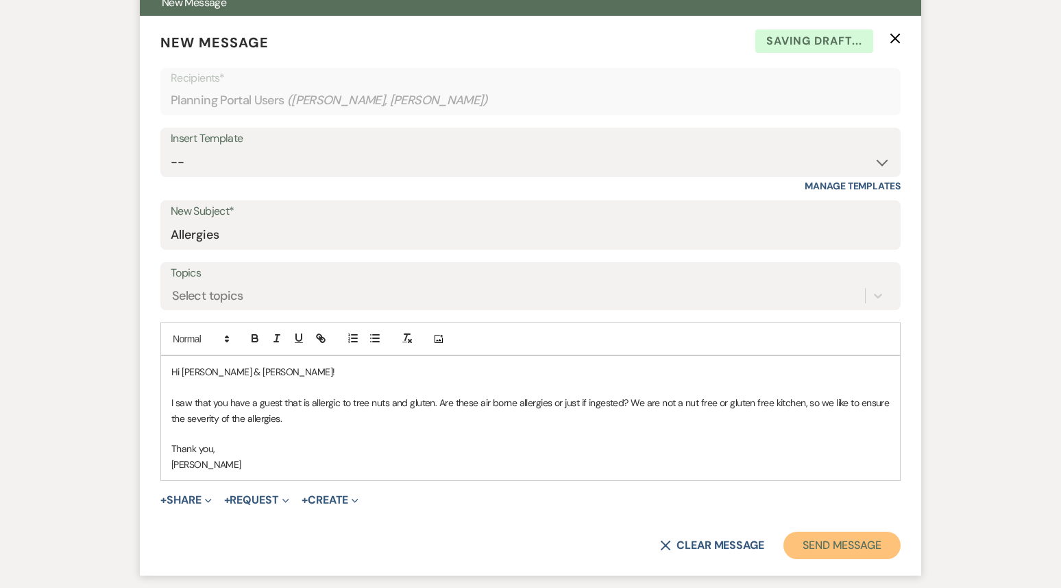
click at [848, 546] on button "Send Message" at bounding box center [842, 544] width 117 height 27
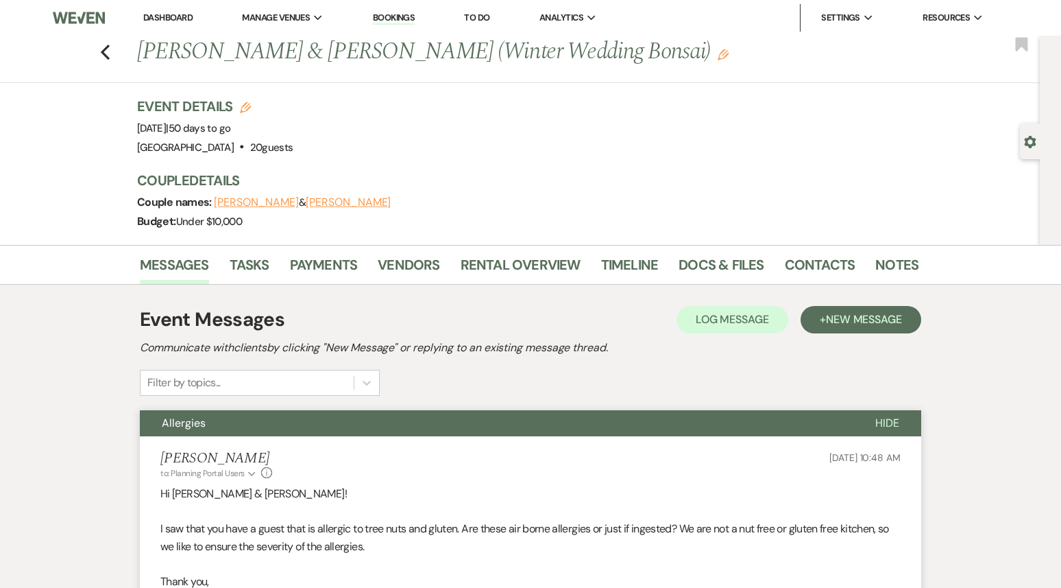
click at [180, 18] on link "Dashboard" at bounding box center [167, 18] width 49 height 12
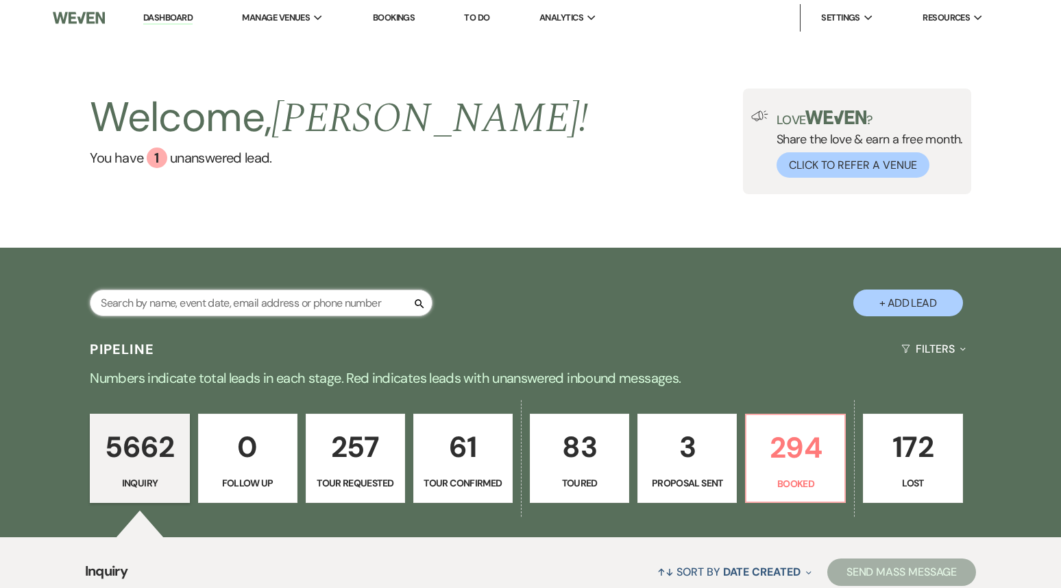
click at [248, 303] on input "text" at bounding box center [261, 302] width 343 height 27
paste input "[PERSON_NAME][EMAIL_ADDRESS][DOMAIN_NAME]"
type input "[PERSON_NAME][EMAIL_ADDRESS][DOMAIN_NAME]"
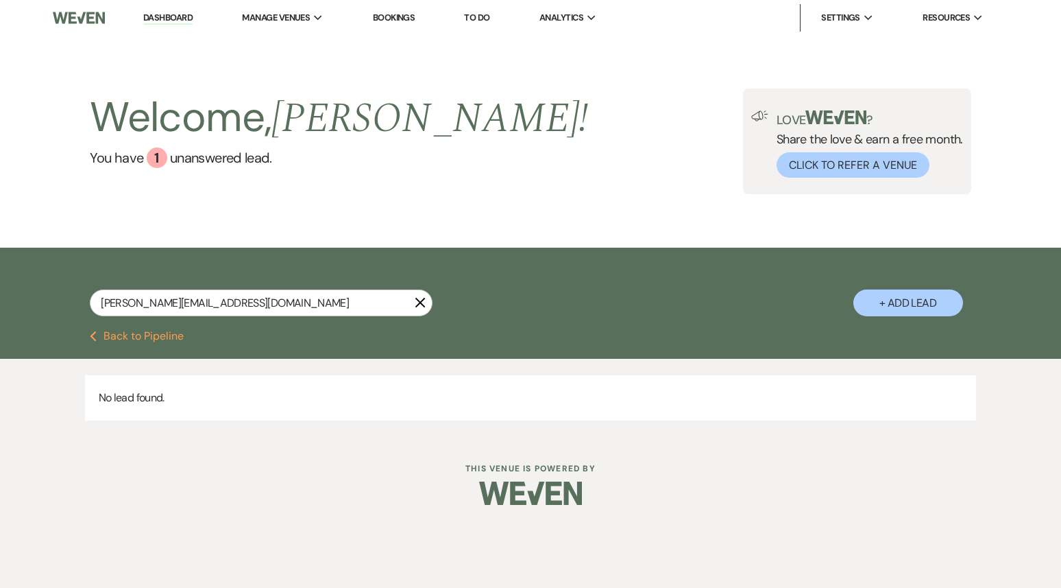
click at [169, 19] on link "Dashboard" at bounding box center [167, 18] width 49 height 13
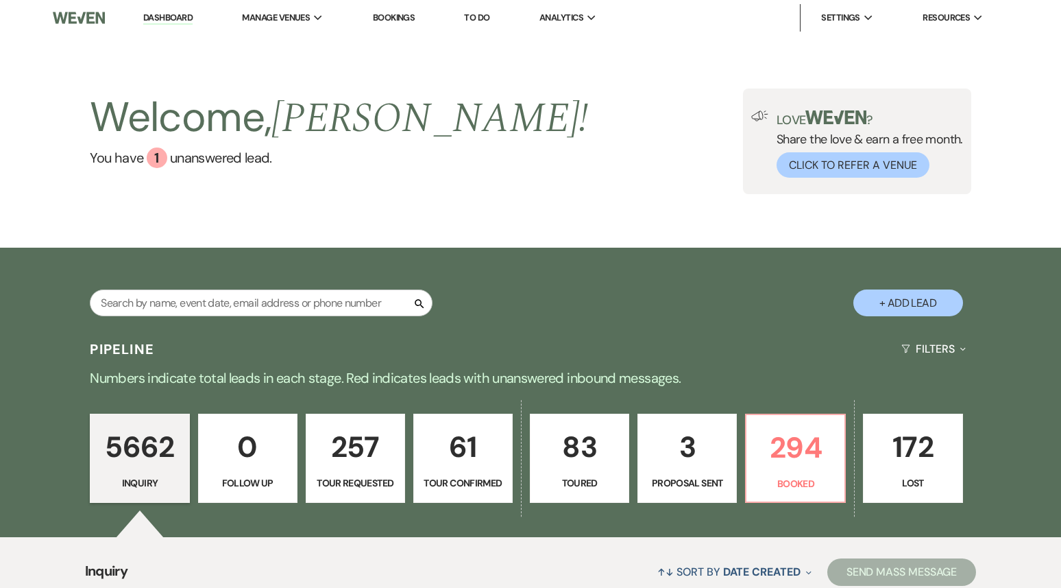
click at [172, 12] on link "Dashboard" at bounding box center [167, 18] width 49 height 13
